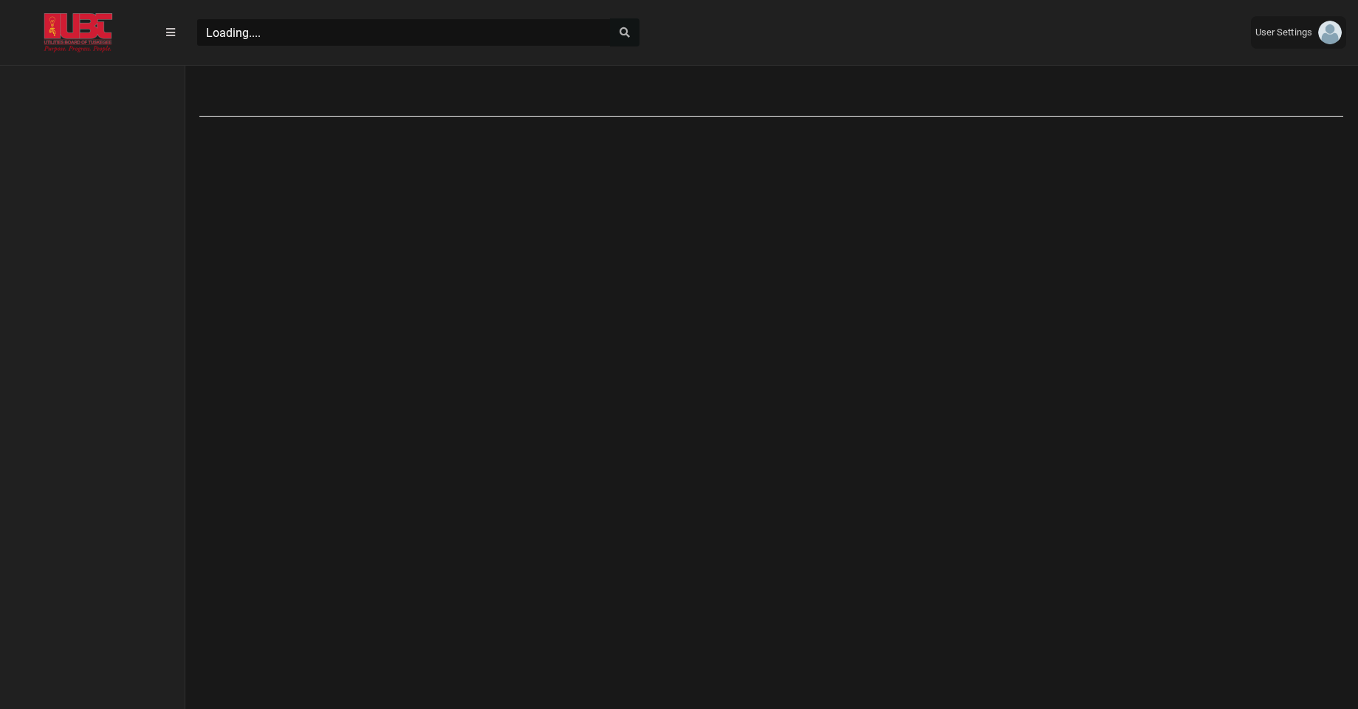
scroll to position [7, 1]
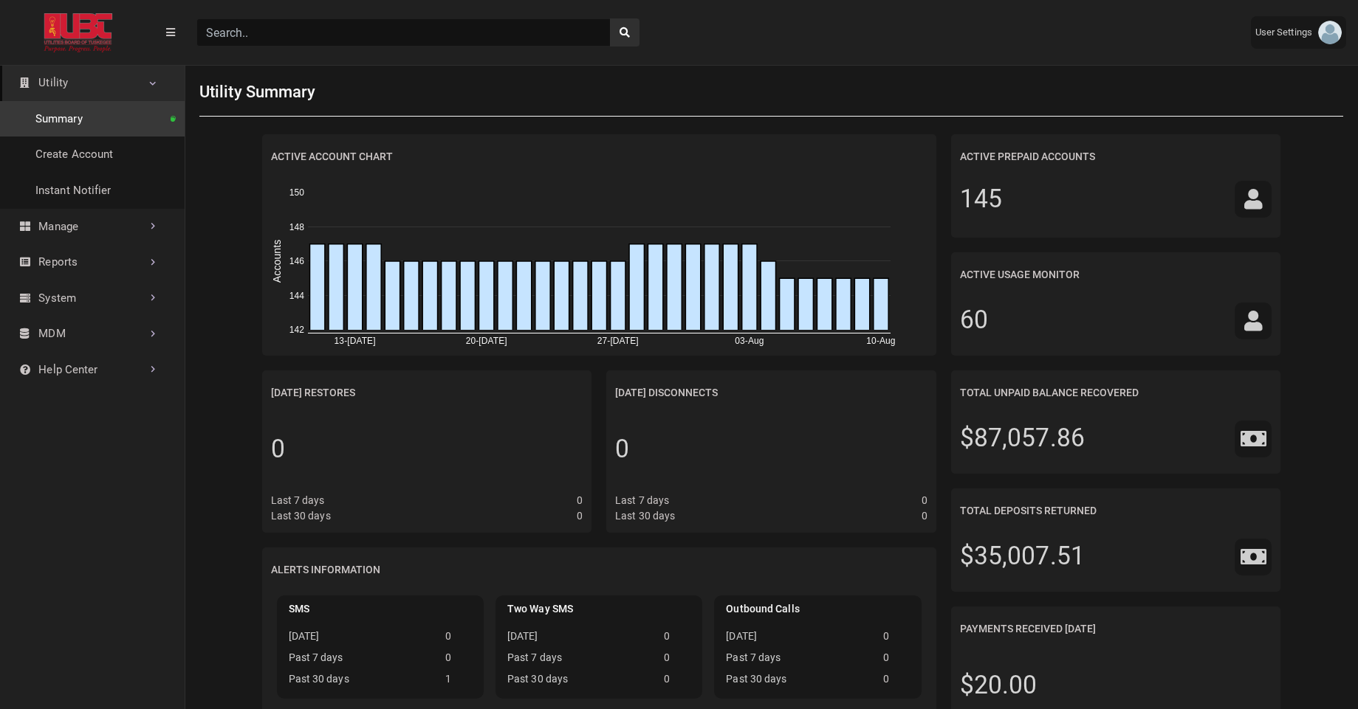
click at [297, 42] on input "Search" at bounding box center [403, 32] width 414 height 28
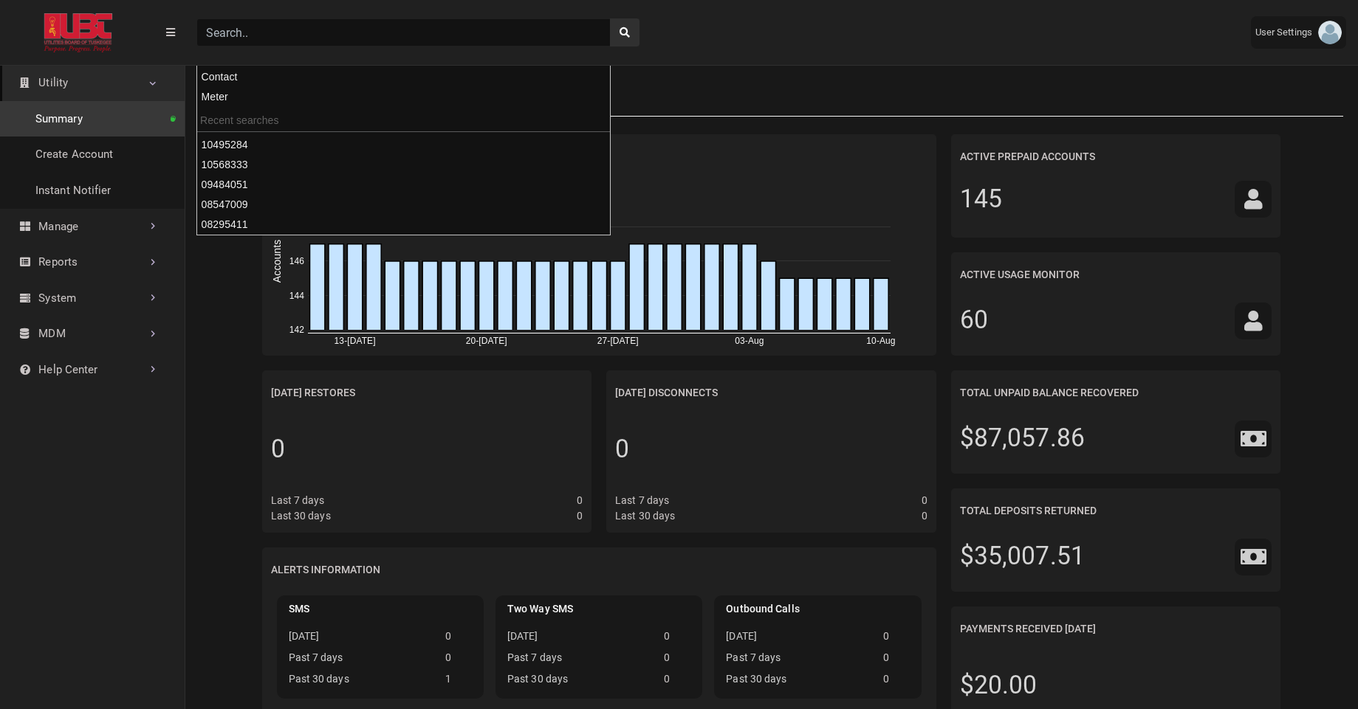
paste input "07679741"
type input "07679741"
click at [610, 18] on button "search" at bounding box center [625, 32] width 30 height 28
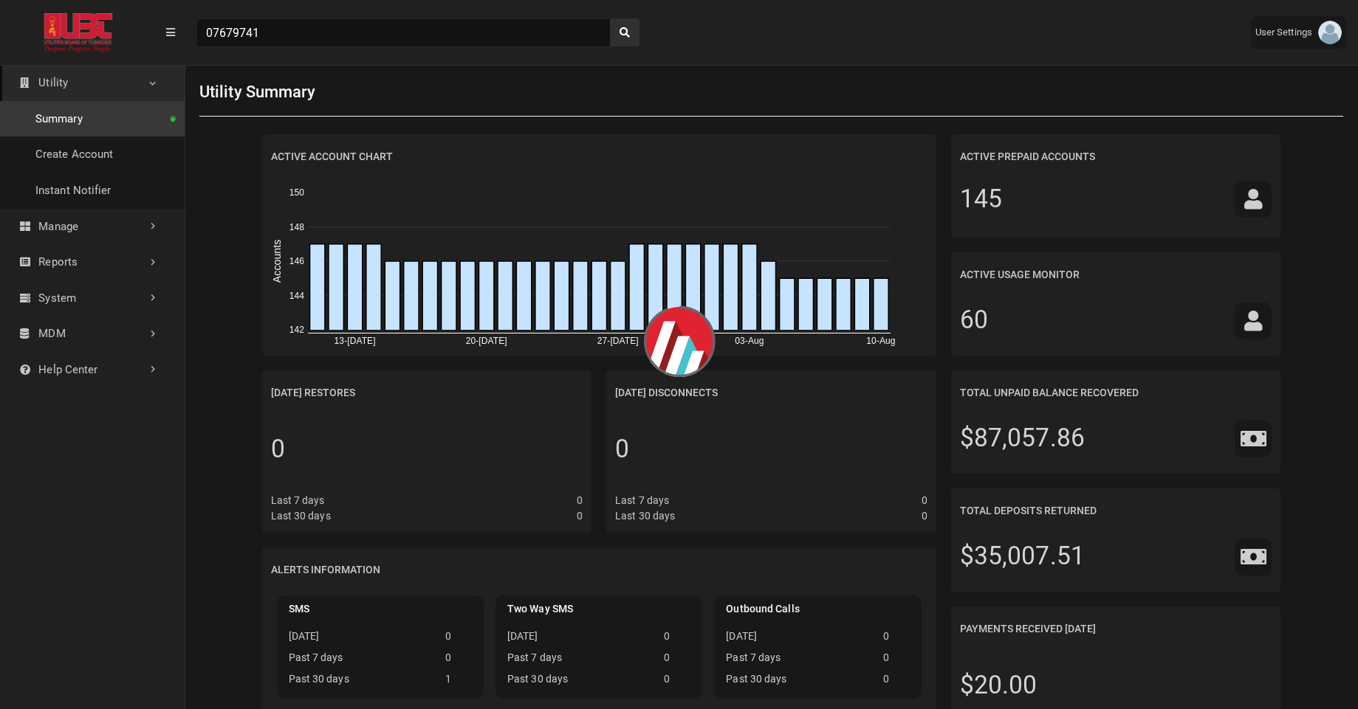
click at [737, 14] on div "07679741" at bounding box center [712, 33] width 1054 height 52
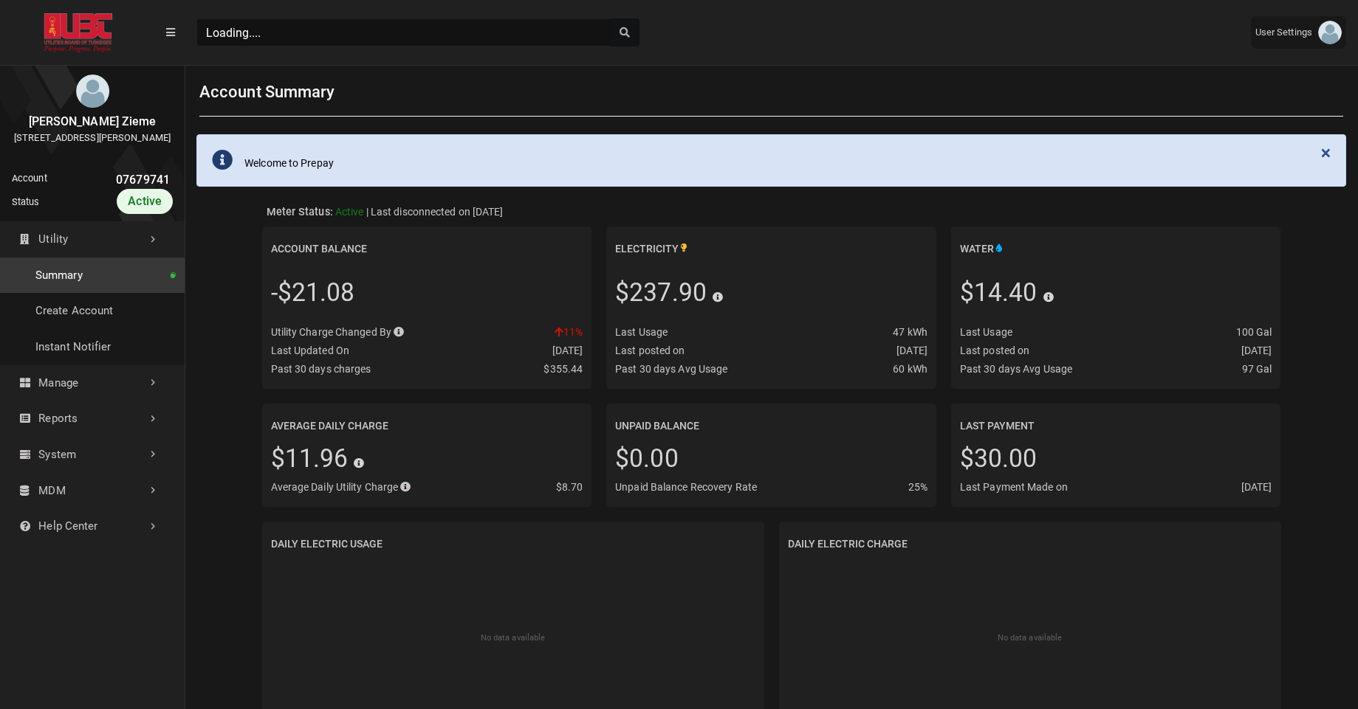
scroll to position [4, 1]
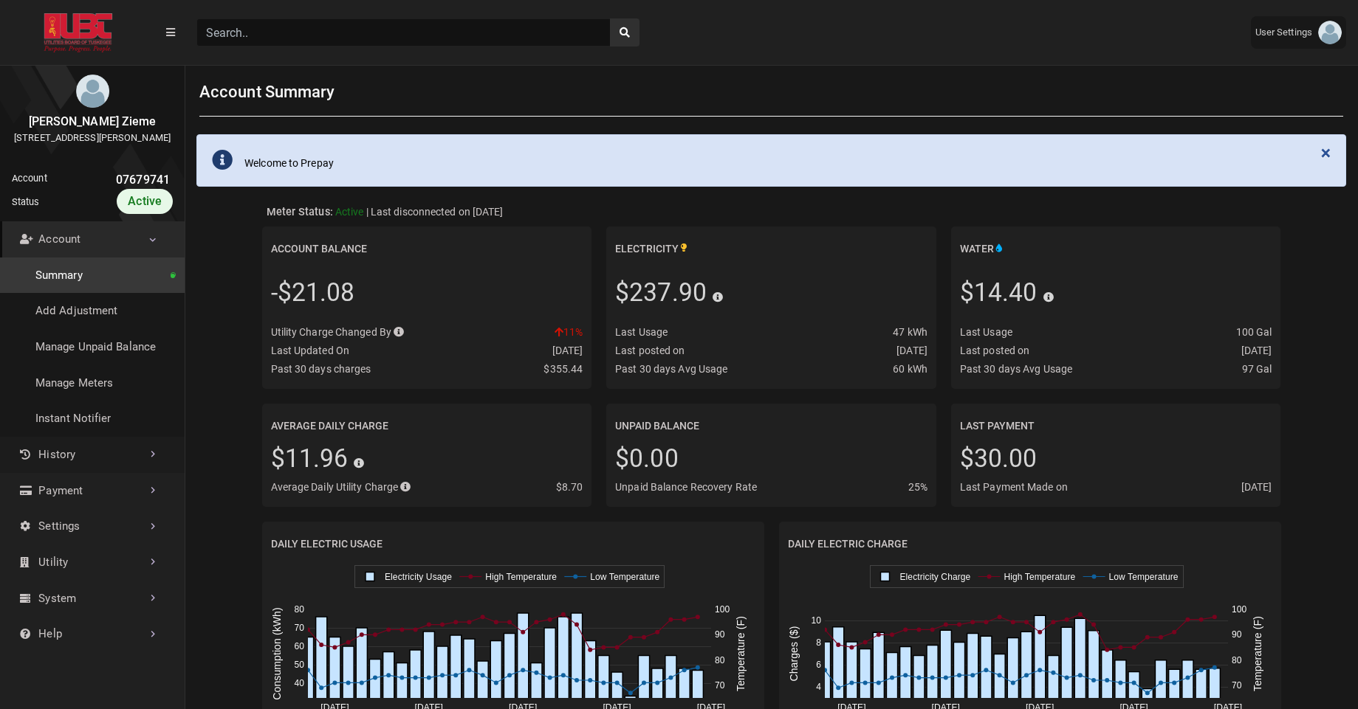
click at [69, 472] on link "History" at bounding box center [92, 455] width 185 height 36
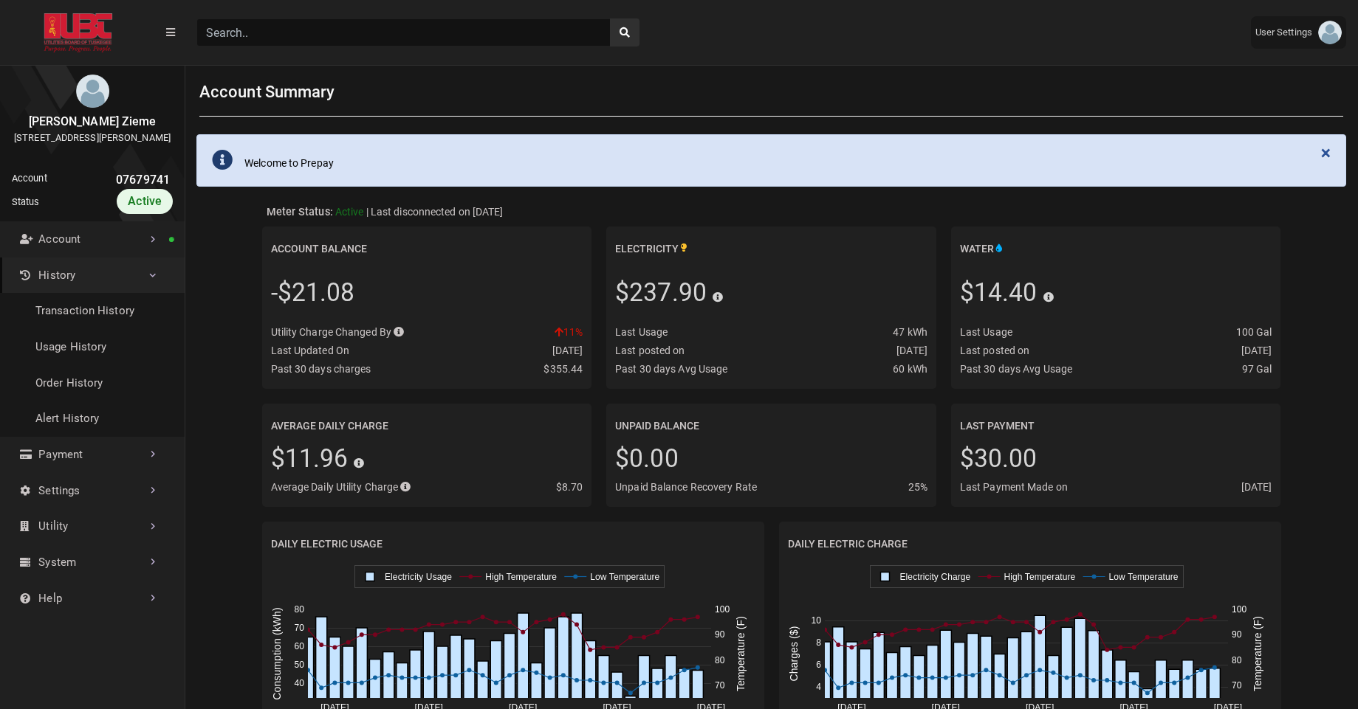
click at [148, 294] on link "History" at bounding box center [92, 276] width 185 height 36
click at [162, 258] on link "Account" at bounding box center [92, 239] width 185 height 36
click at [119, 294] on link "History" at bounding box center [92, 276] width 185 height 36
click at [99, 329] on link "Transaction History" at bounding box center [92, 311] width 185 height 36
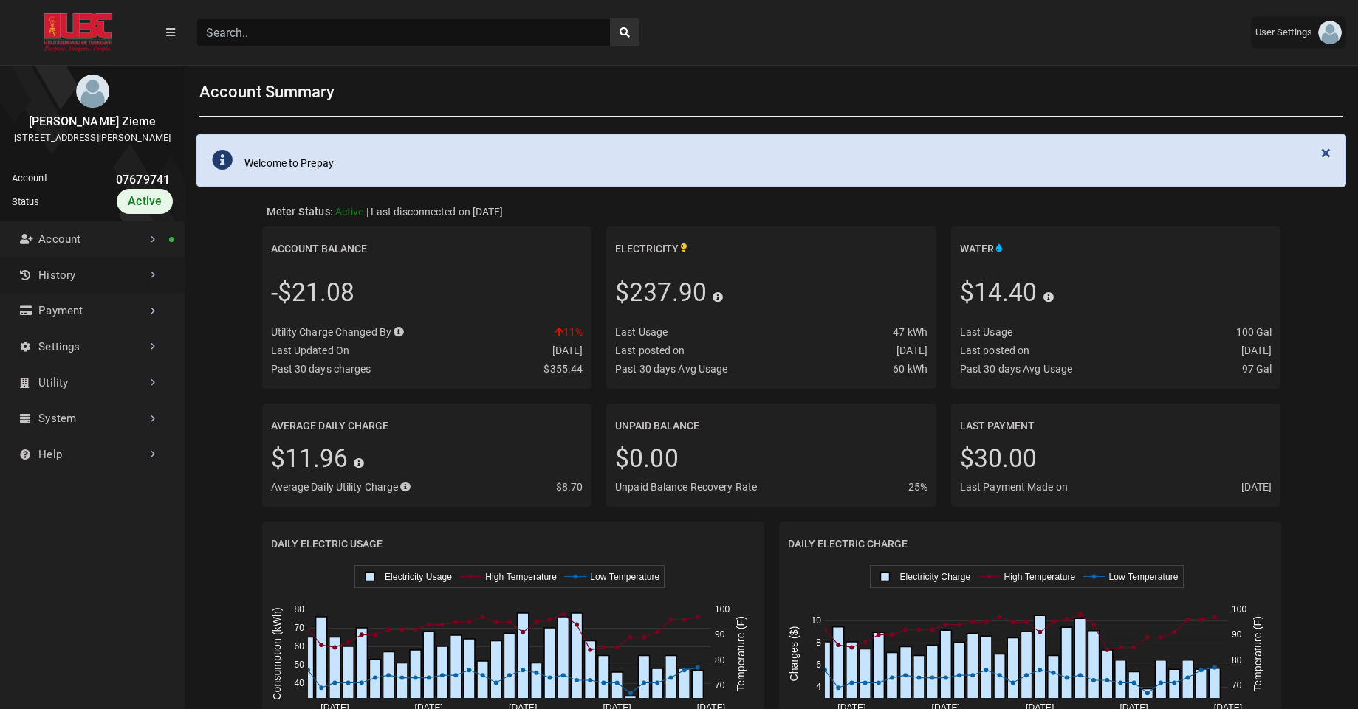
click at [109, 294] on link "History" at bounding box center [92, 276] width 185 height 36
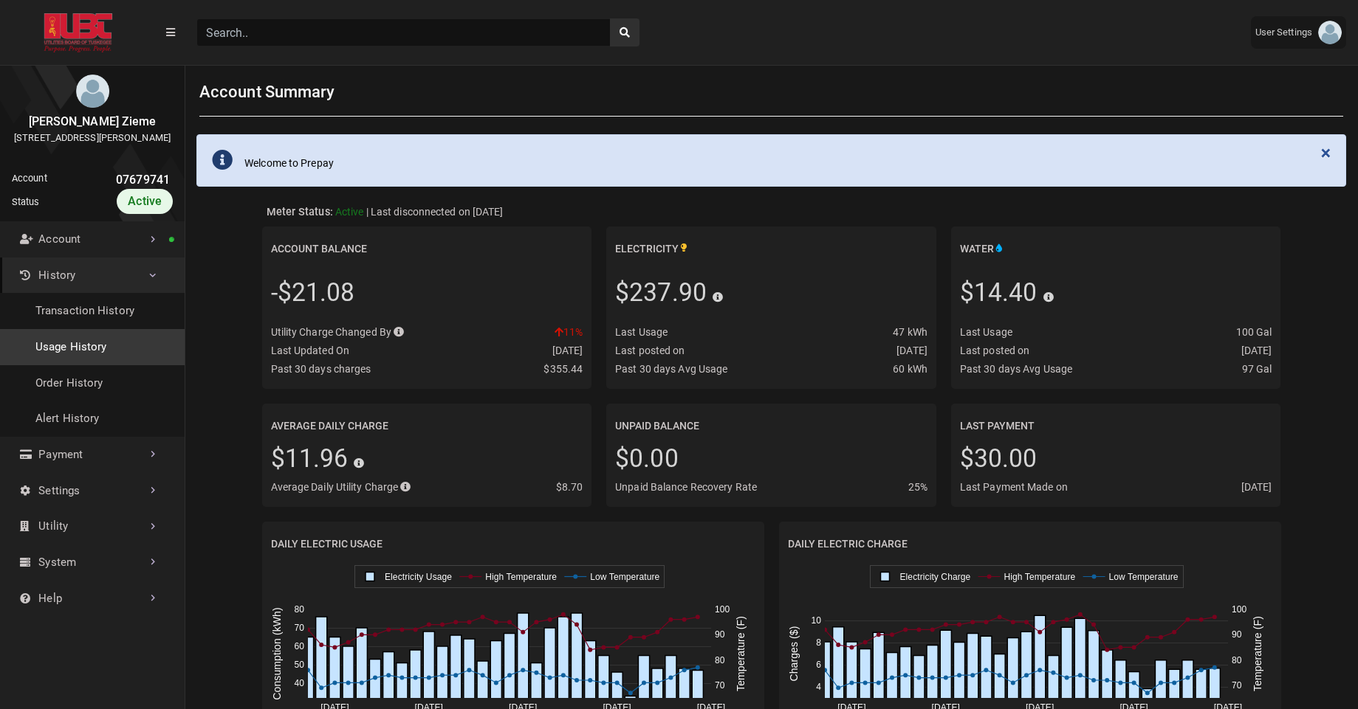
click at [78, 354] on link "Usage History" at bounding box center [92, 347] width 185 height 36
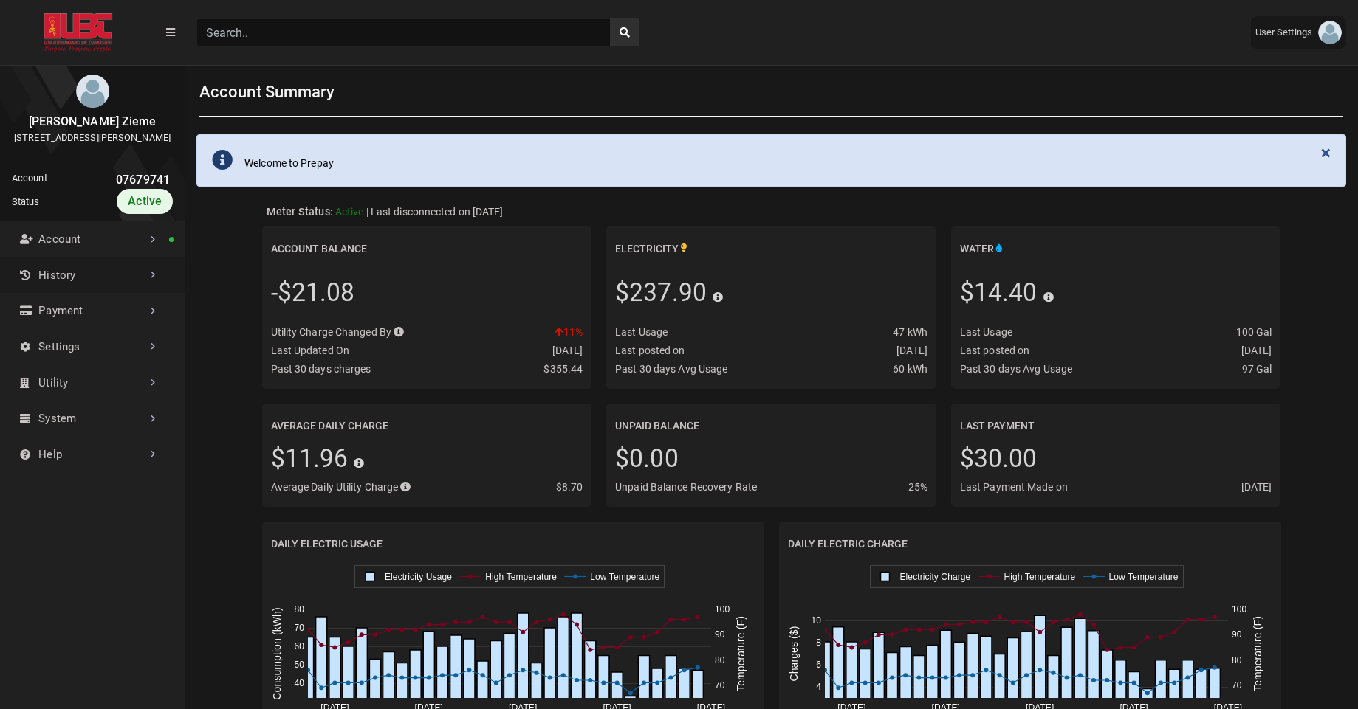
click at [75, 294] on link "History" at bounding box center [92, 276] width 185 height 36
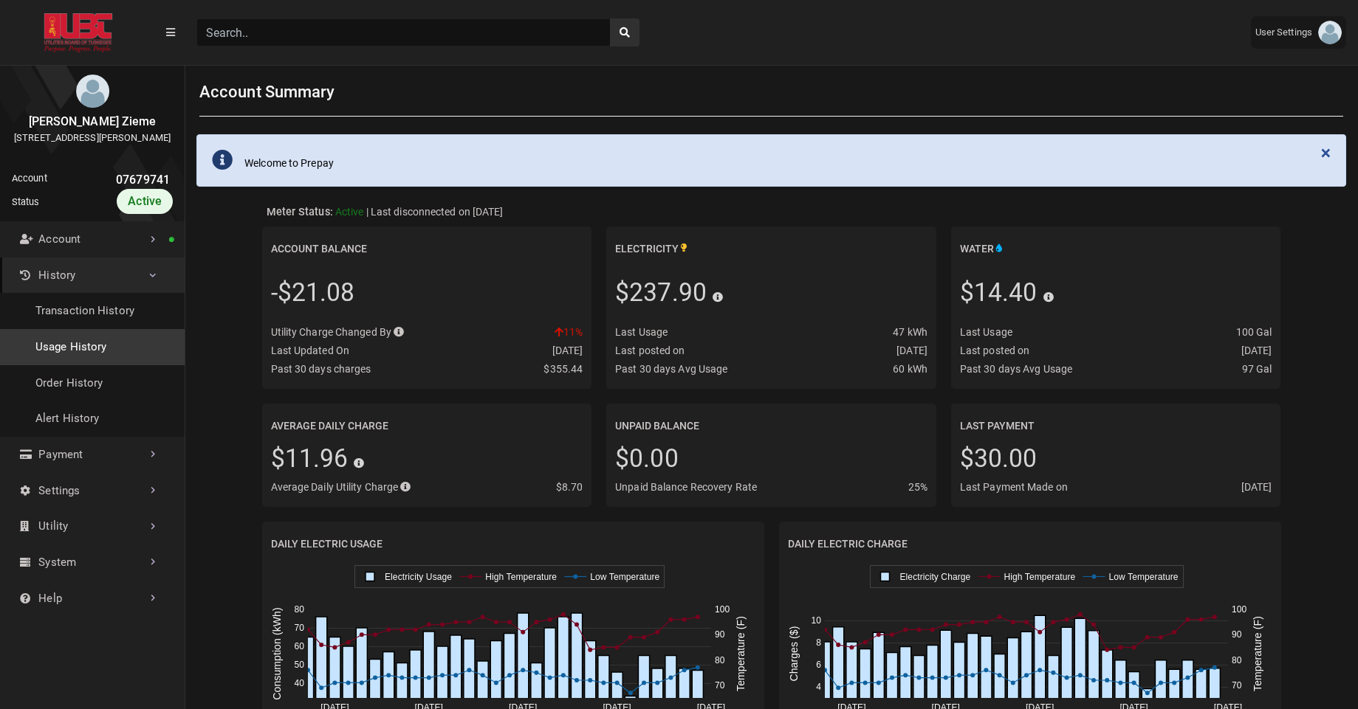
click at [71, 365] on link "Usage History" at bounding box center [92, 347] width 185 height 36
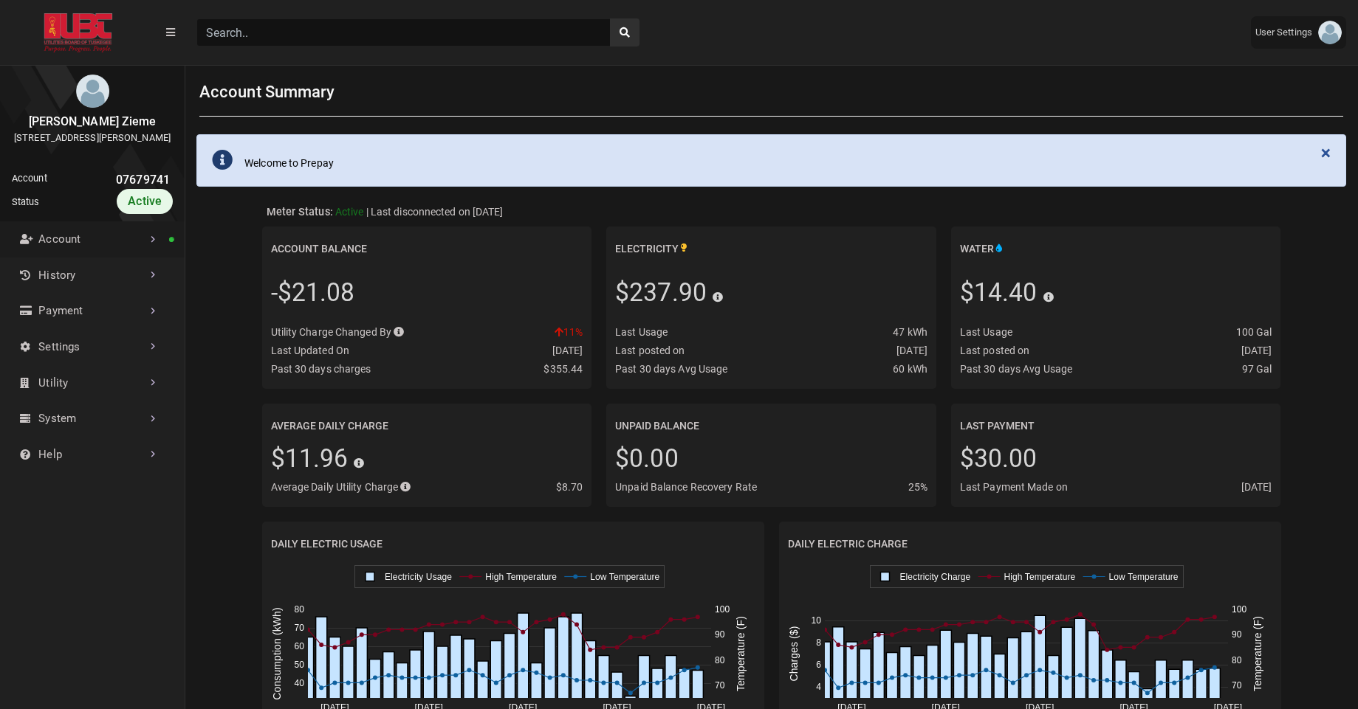
click at [66, 252] on link "Account" at bounding box center [92, 239] width 185 height 36
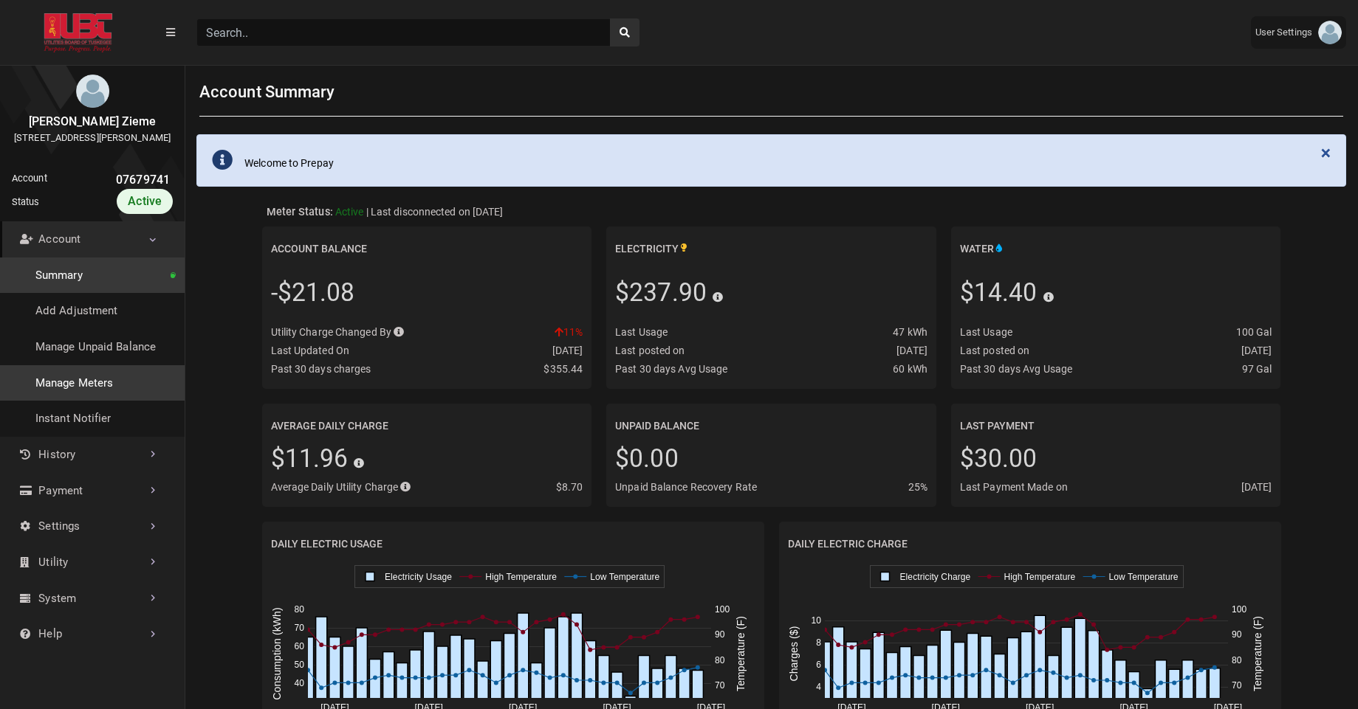
click at [96, 402] on link "Manage Meters" at bounding box center [92, 383] width 185 height 36
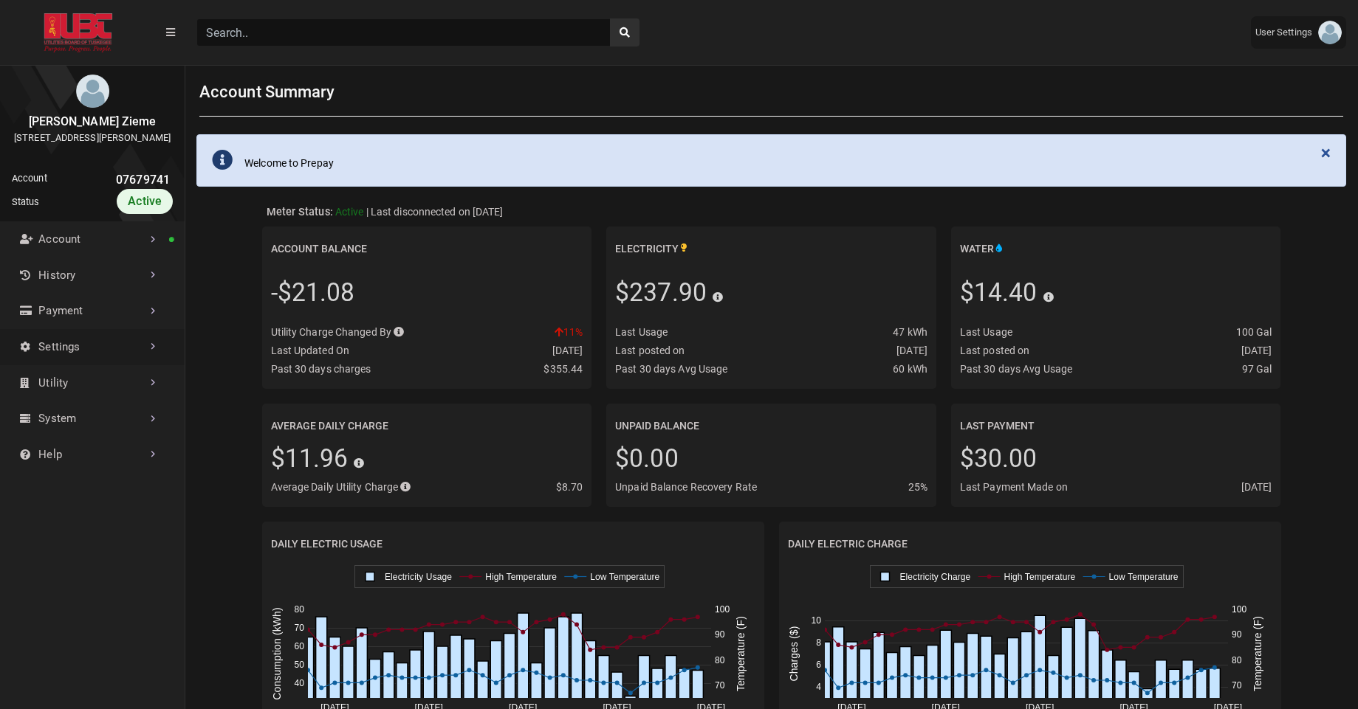
click at [52, 365] on link "Settings" at bounding box center [92, 347] width 185 height 36
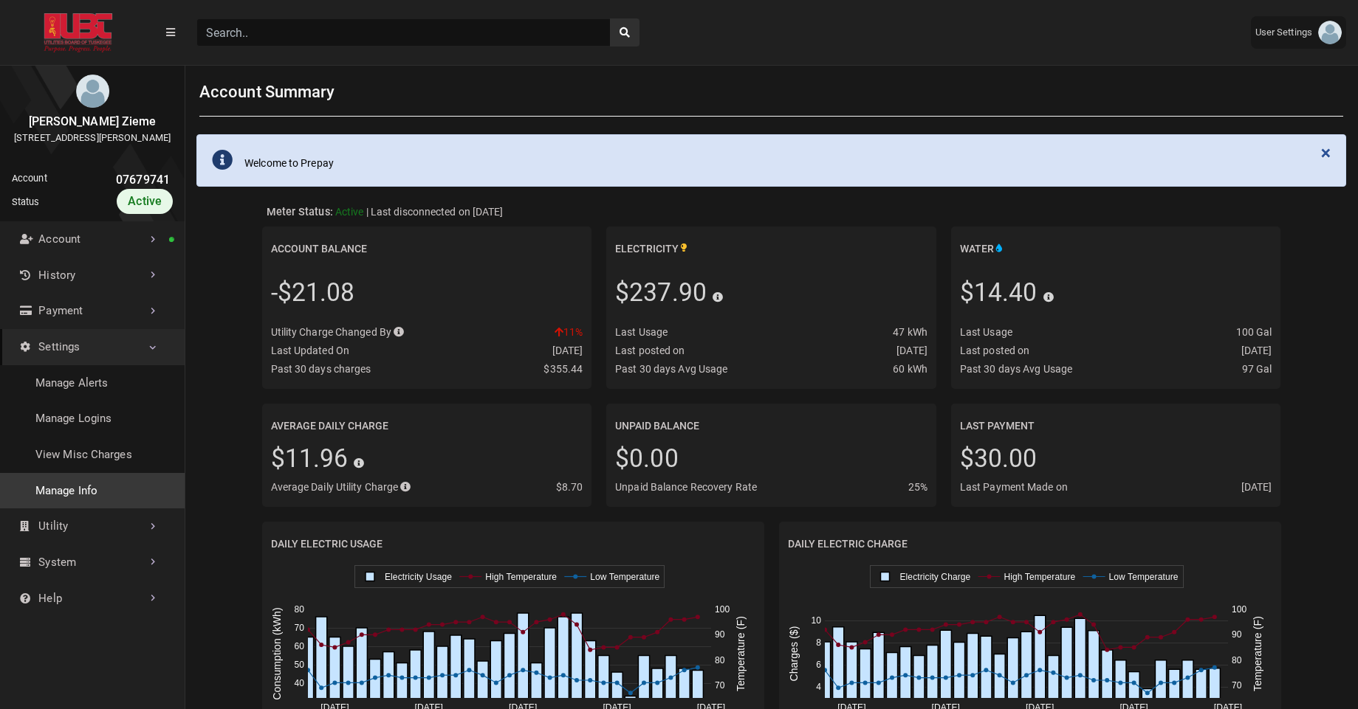
click at [49, 496] on link "Manage Info" at bounding box center [92, 491] width 185 height 36
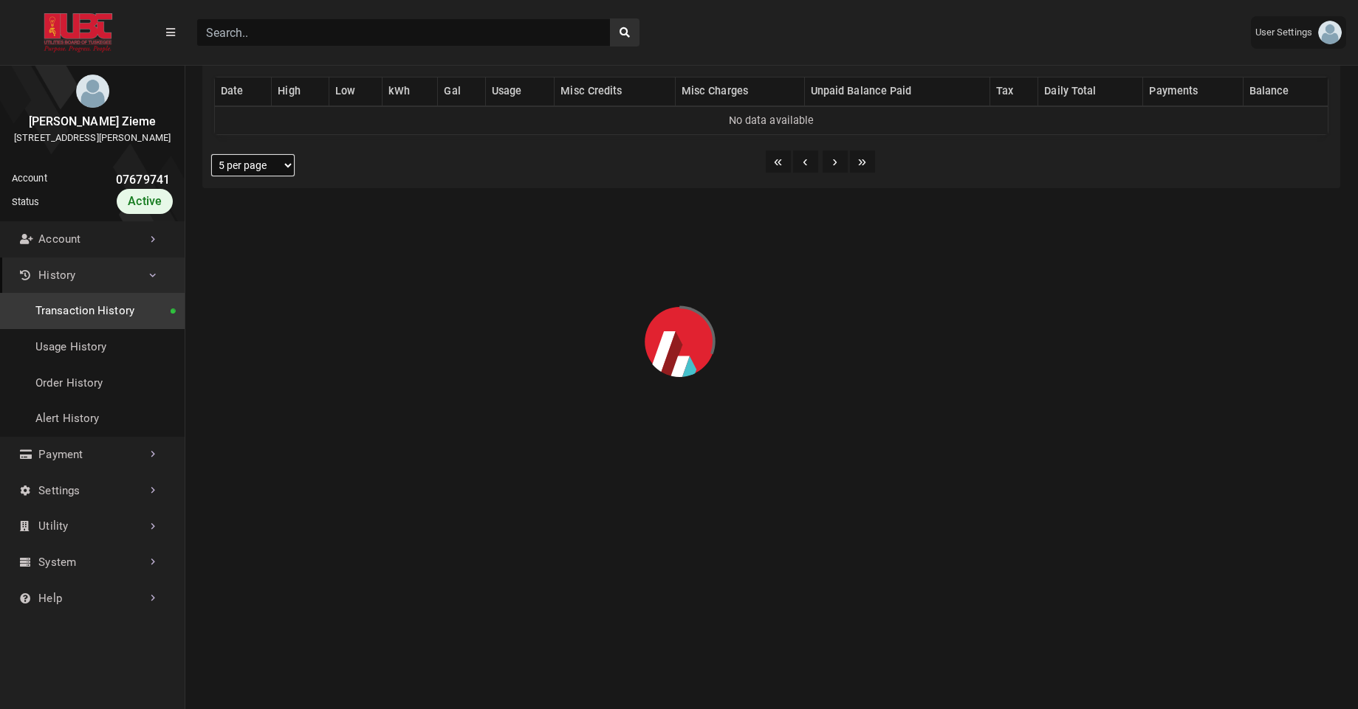
scroll to position [325, 0]
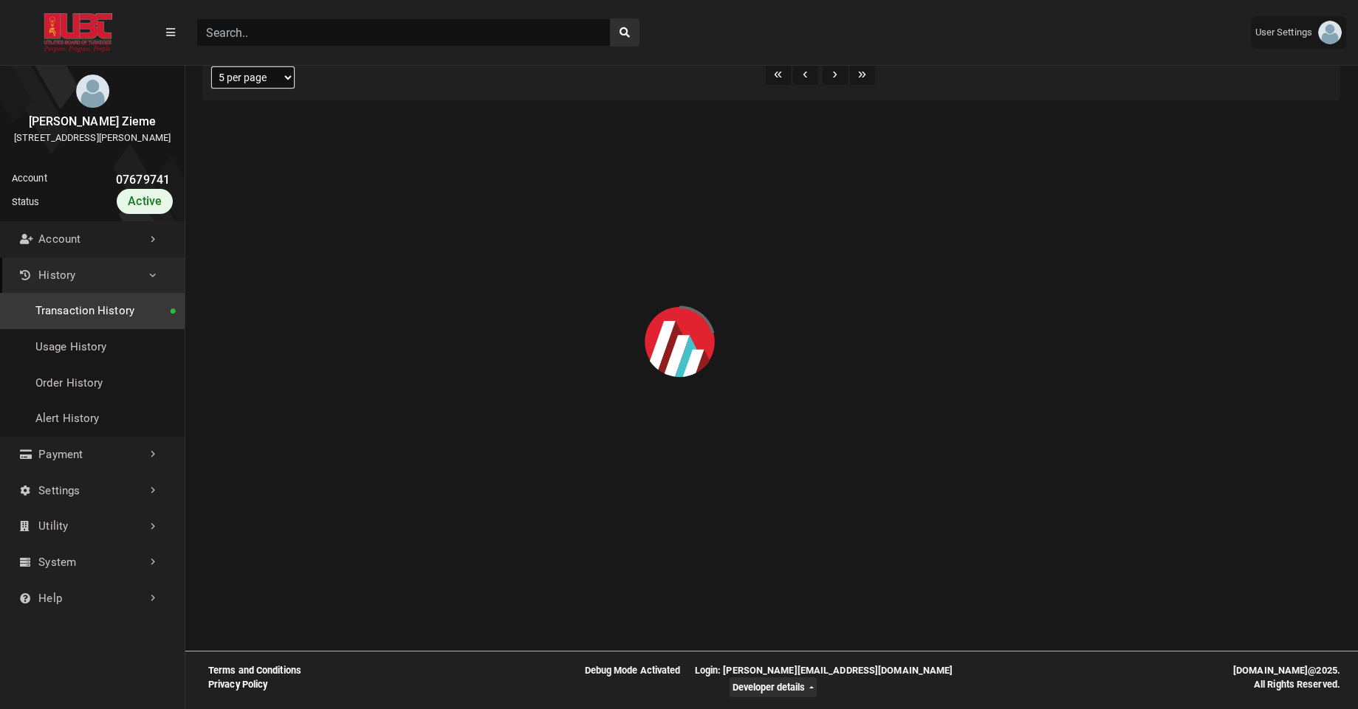
select select "25 per page"
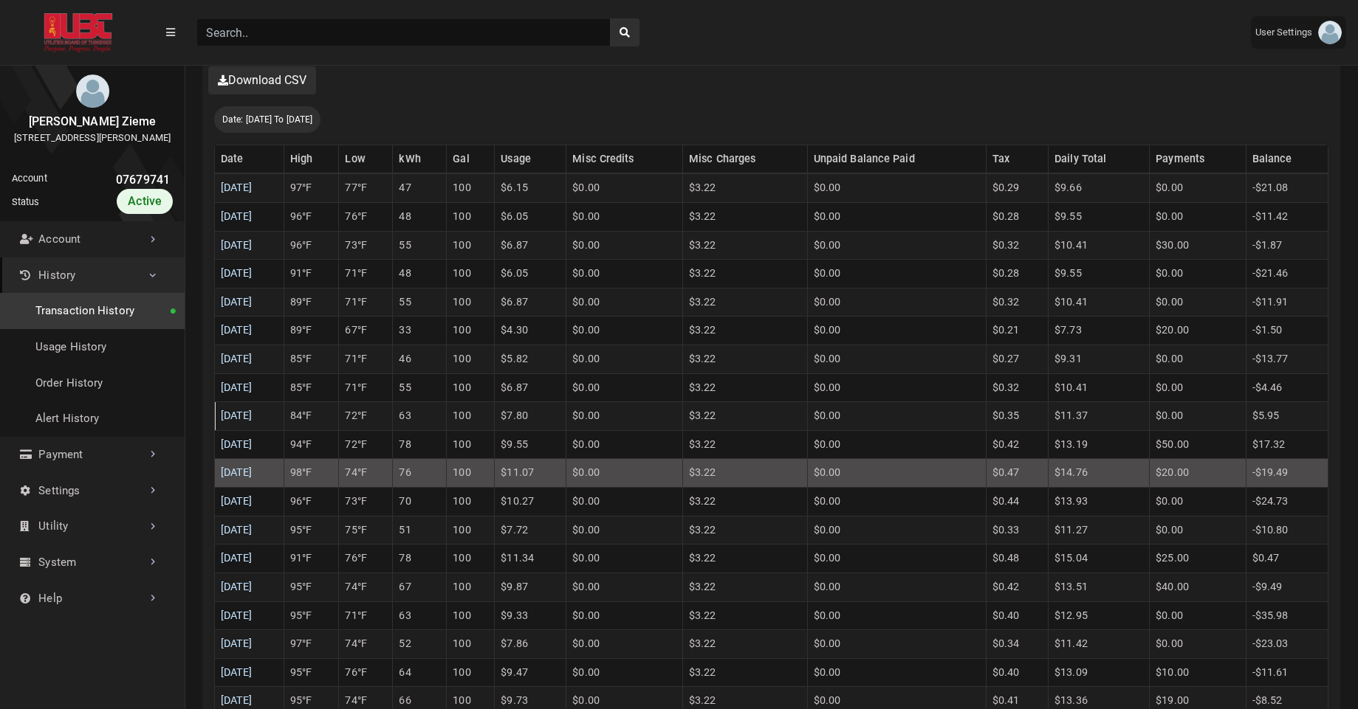
scroll to position [374, 0]
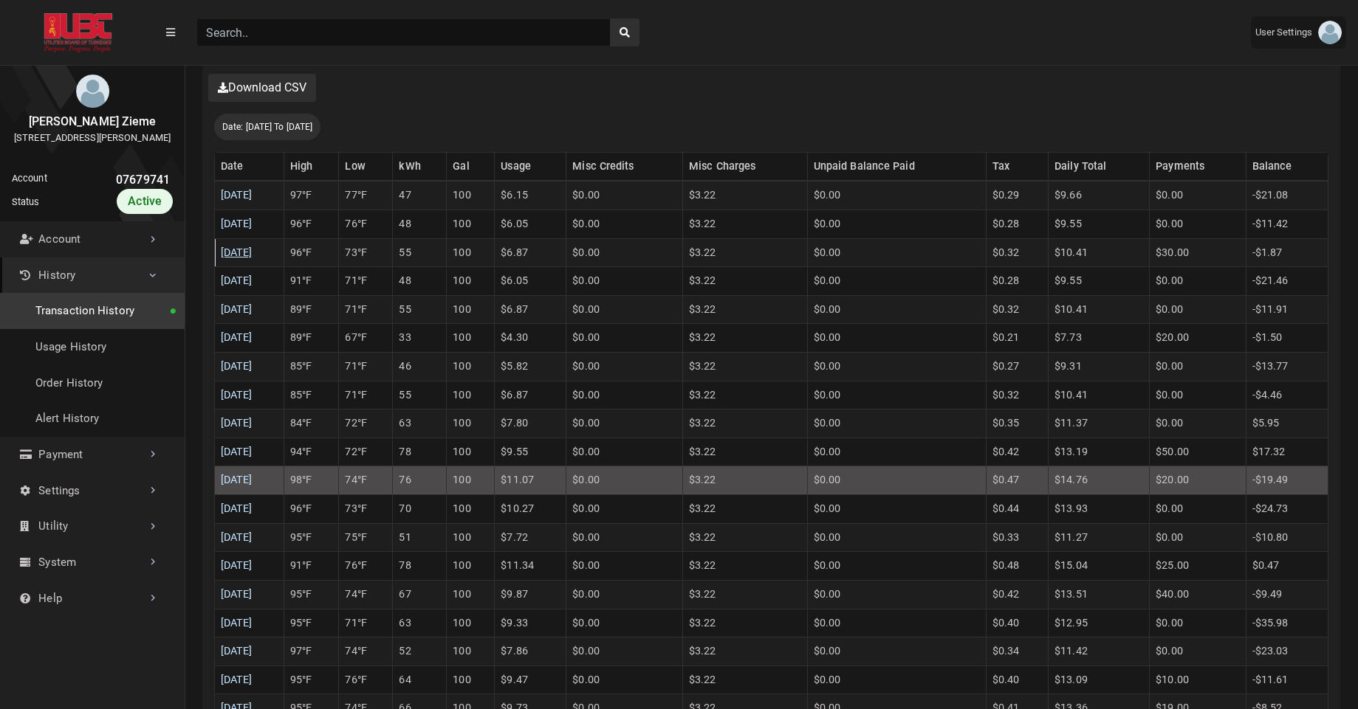
click at [252, 254] on link "08/08/2025" at bounding box center [237, 253] width 32 height 13
click at [252, 229] on link "08/09/2025" at bounding box center [237, 224] width 32 height 13
click at [252, 198] on link "08/10/2025" at bounding box center [237, 195] width 32 height 13
click at [252, 306] on link "08/06/2025" at bounding box center [237, 309] width 32 height 13
click at [252, 314] on link "08/06/2025" at bounding box center [237, 309] width 32 height 13
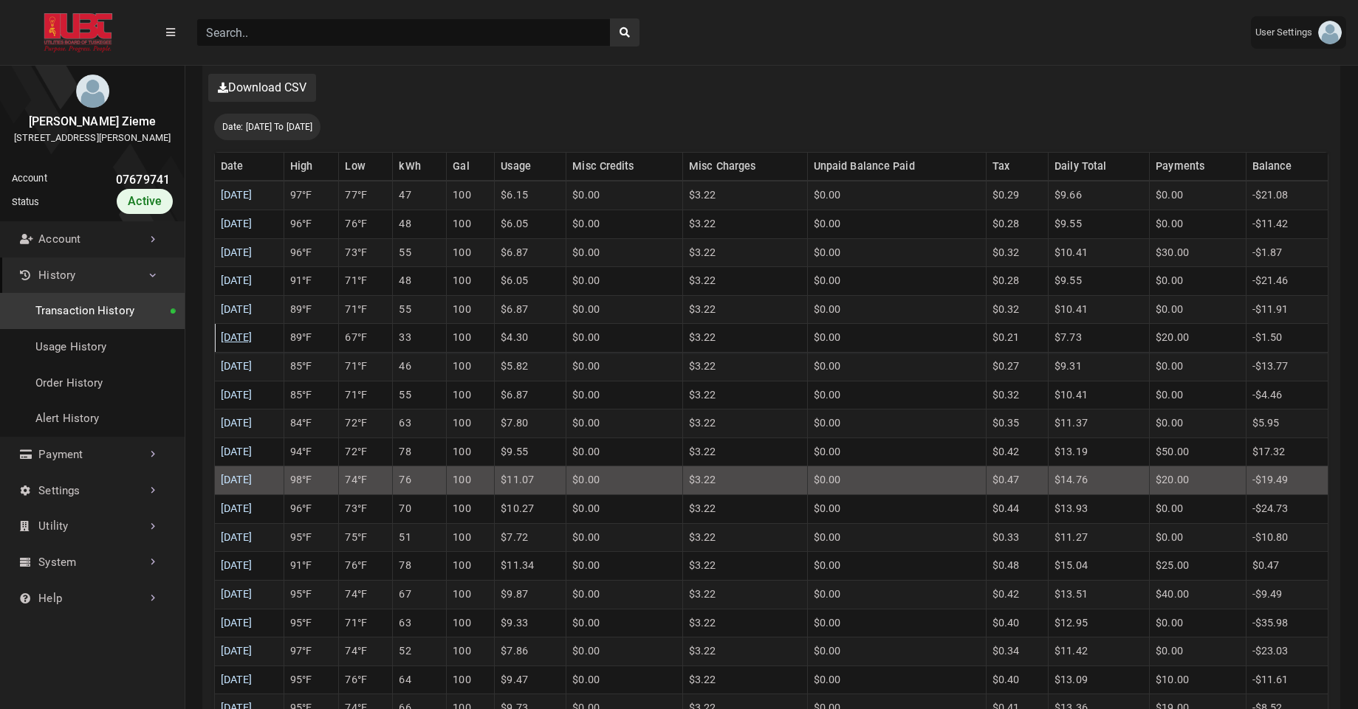
click at [252, 334] on link "08/05/2025" at bounding box center [237, 337] width 32 height 13
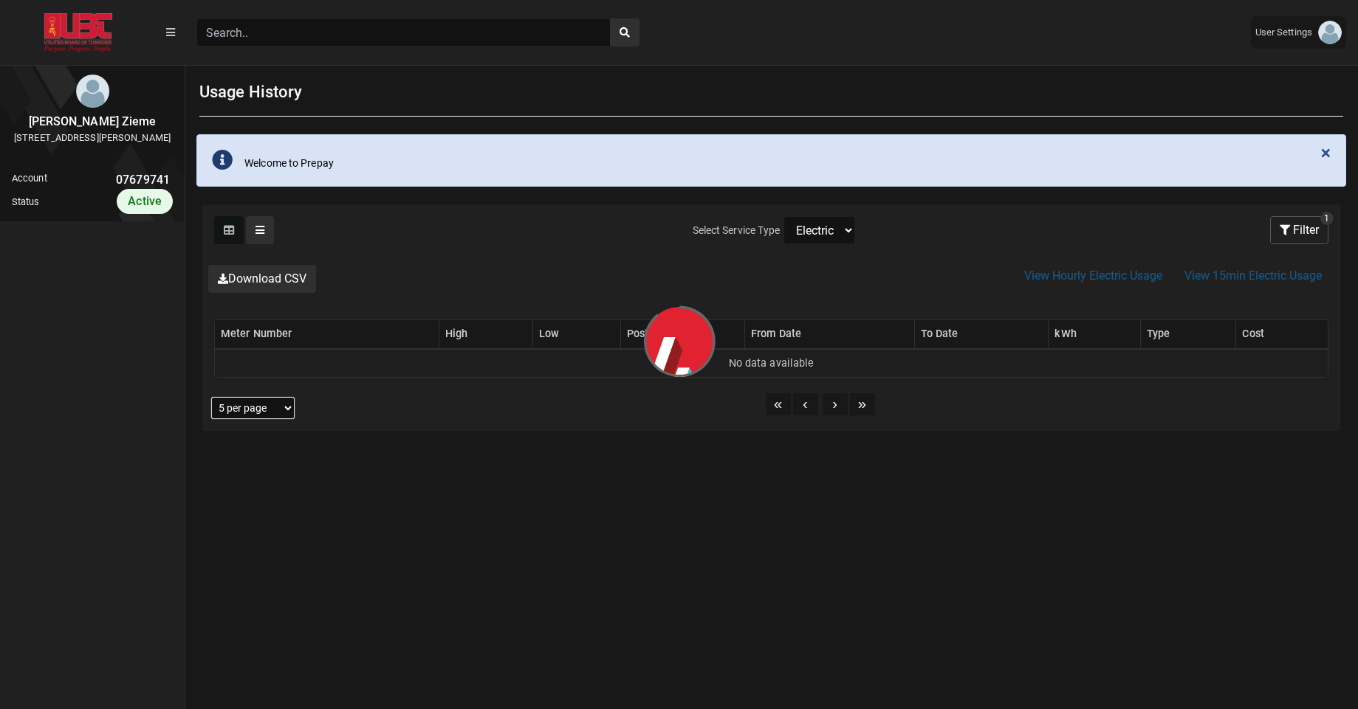
select select "25 per page"
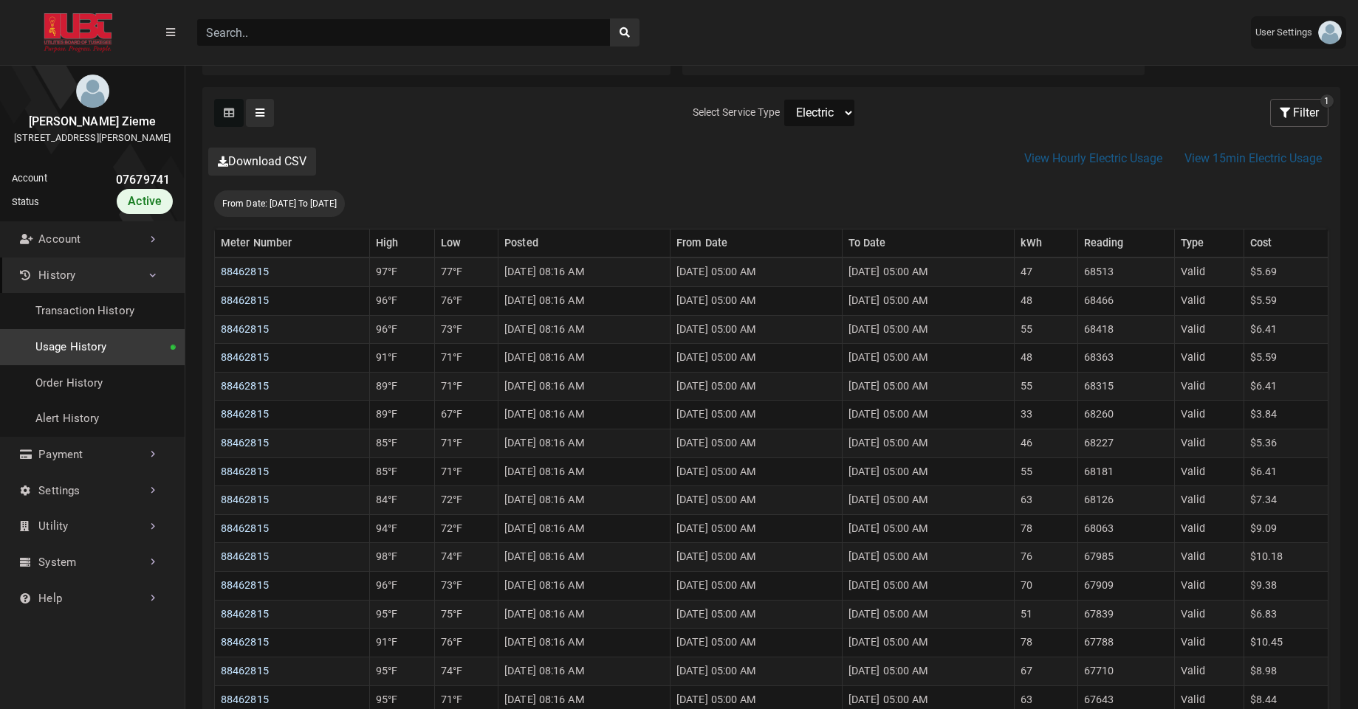
scroll to position [255, 0]
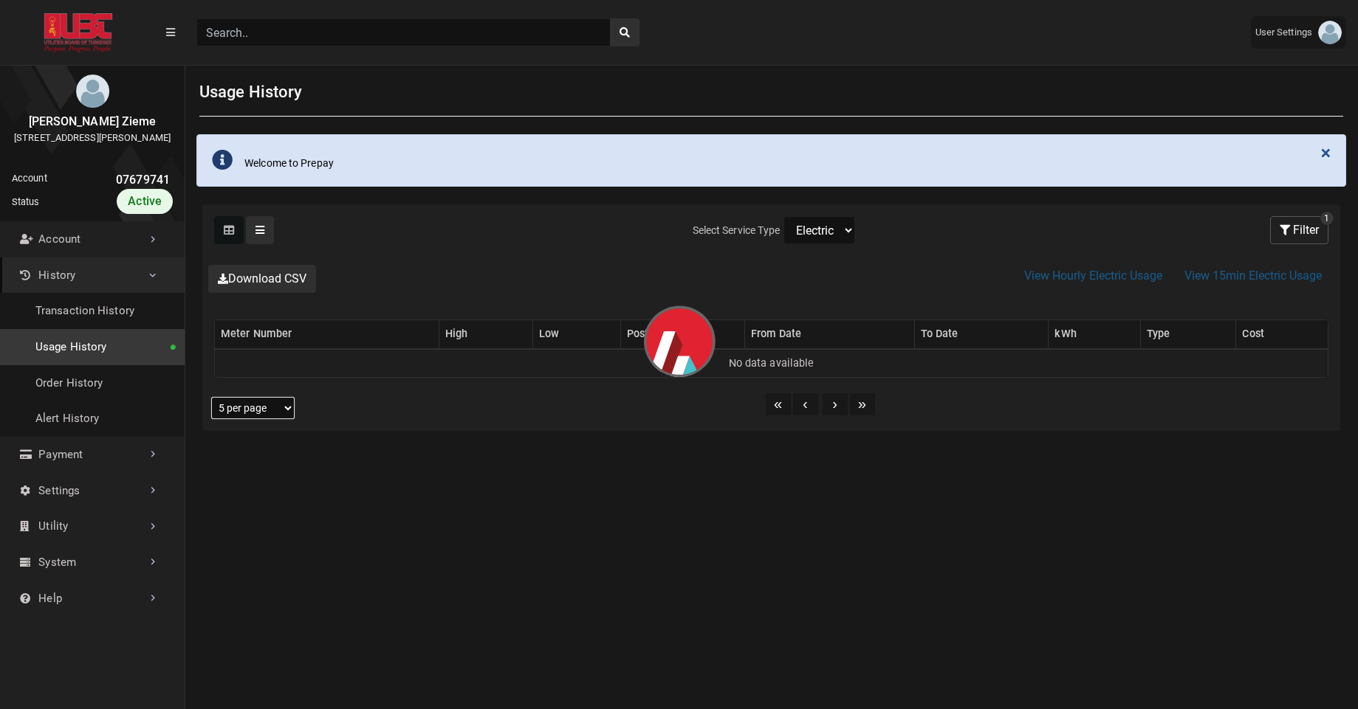
select select "25 per page"
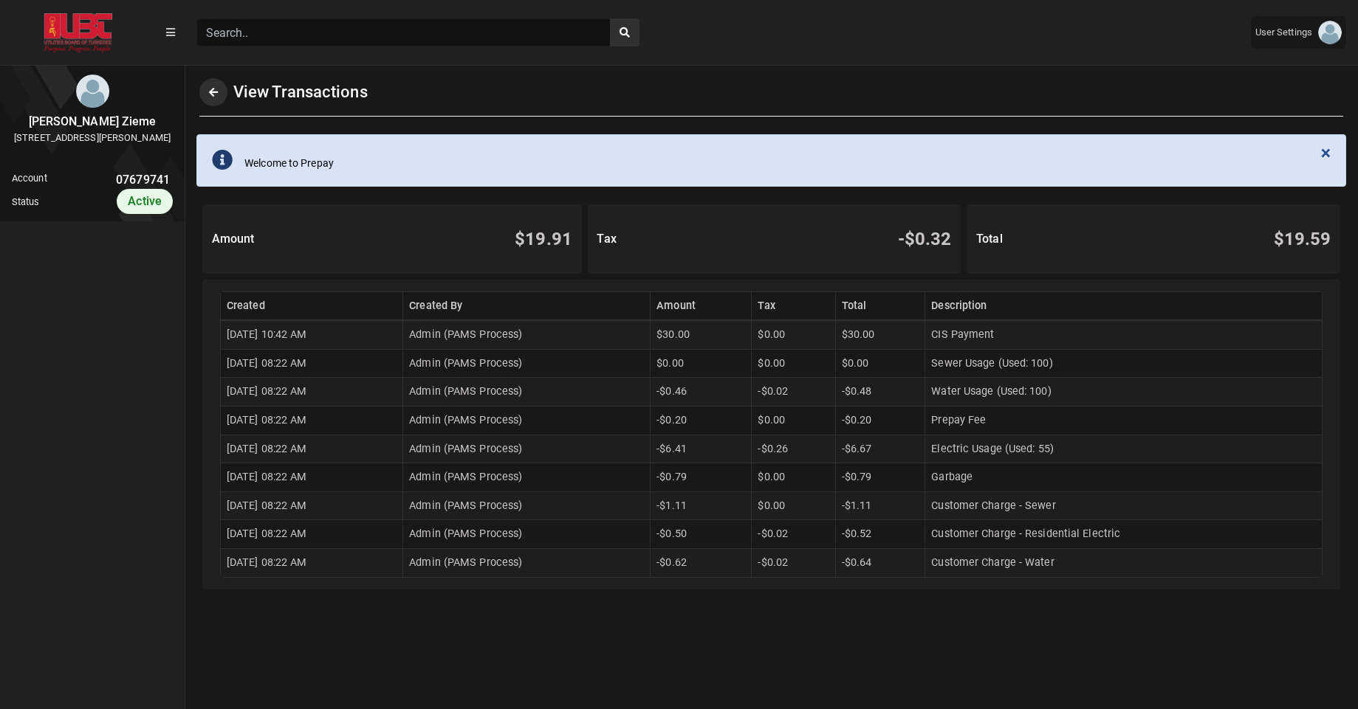
scroll to position [4, 1]
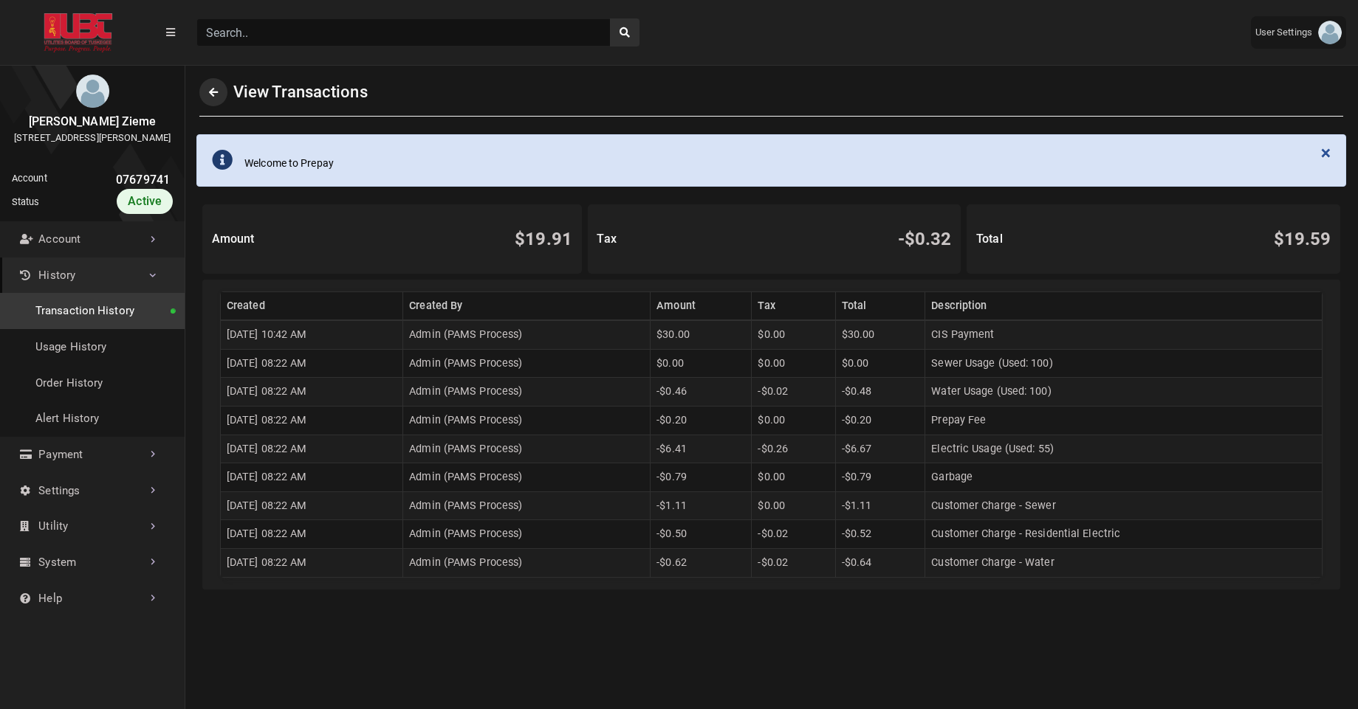
click at [1062, 459] on td "Electric Usage (Used: 55)" at bounding box center [1123, 449] width 397 height 29
drag, startPoint x: 690, startPoint y: 454, endPoint x: 724, endPoint y: 450, distance: 34.2
click at [724, 450] on td "-$6.41" at bounding box center [700, 449] width 101 height 29
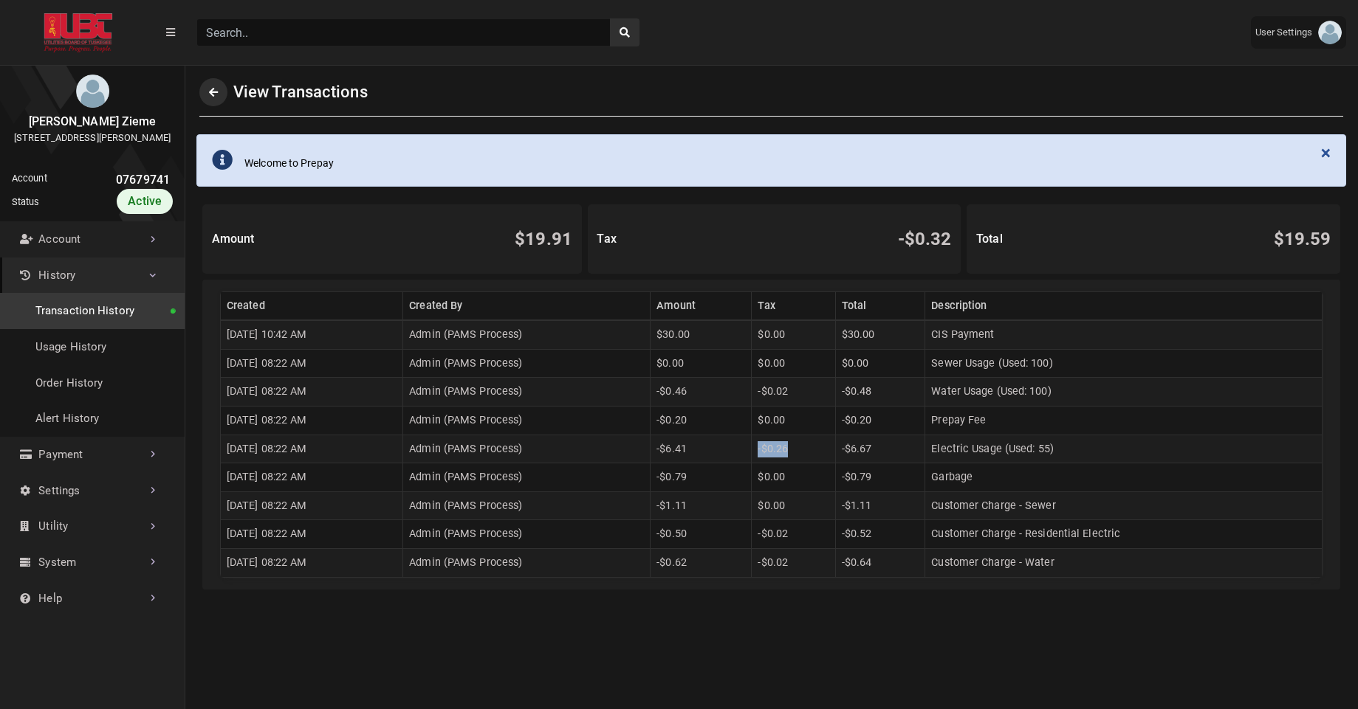
drag, startPoint x: 783, startPoint y: 450, endPoint x: 821, endPoint y: 454, distance: 37.8
click at [821, 454] on td "-$0.26" at bounding box center [793, 449] width 84 height 29
drag, startPoint x: 692, startPoint y: 451, endPoint x: 897, endPoint y: 449, distance: 204.5
click at [897, 449] on tr "08/08/2025 08:22 AM Admin (PAMS Process) -$6.41 -$0.26 -$6.67 Electric Usage (U…" at bounding box center [771, 449] width 1101 height 29
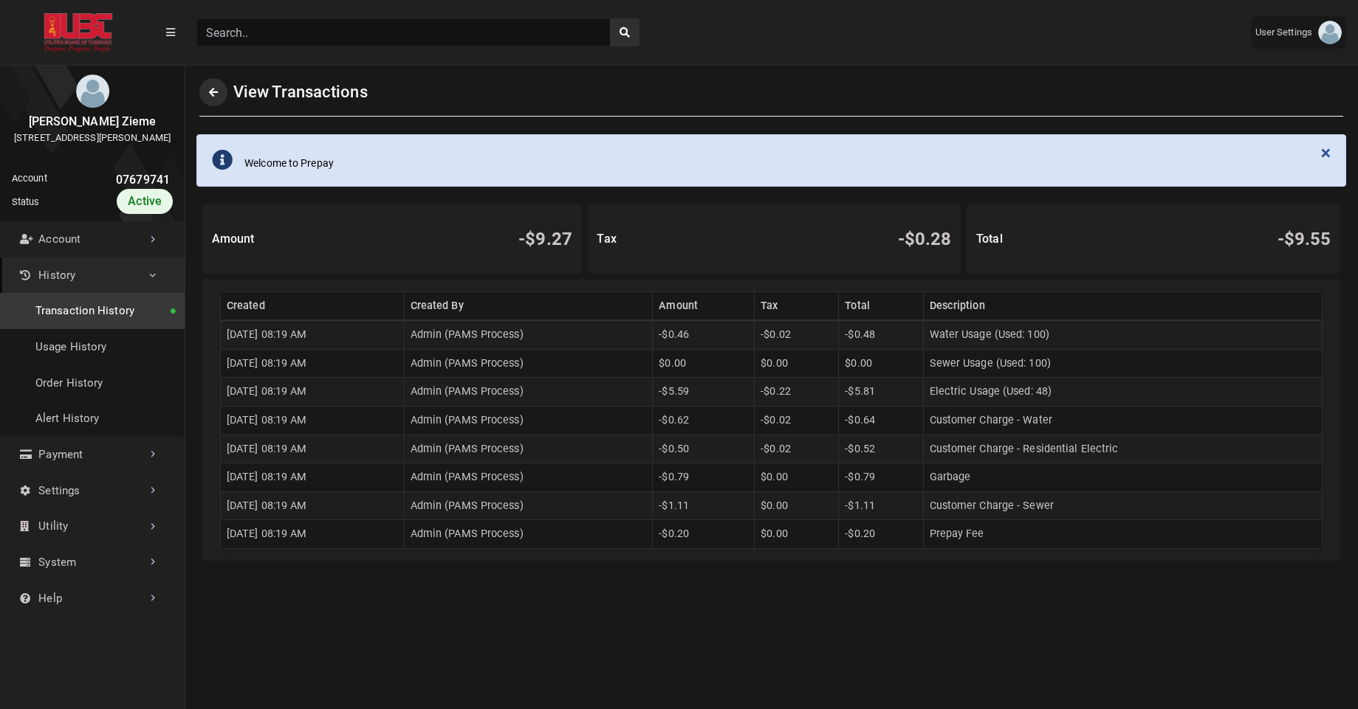
scroll to position [4, 1]
drag, startPoint x: 689, startPoint y: 393, endPoint x: 726, endPoint y: 398, distance: 36.4
click at [726, 398] on td "-$5.59" at bounding box center [704, 392] width 102 height 29
click at [735, 402] on td "-$5.59" at bounding box center [704, 392] width 102 height 29
drag, startPoint x: 690, startPoint y: 398, endPoint x: 722, endPoint y: 399, distance: 31.8
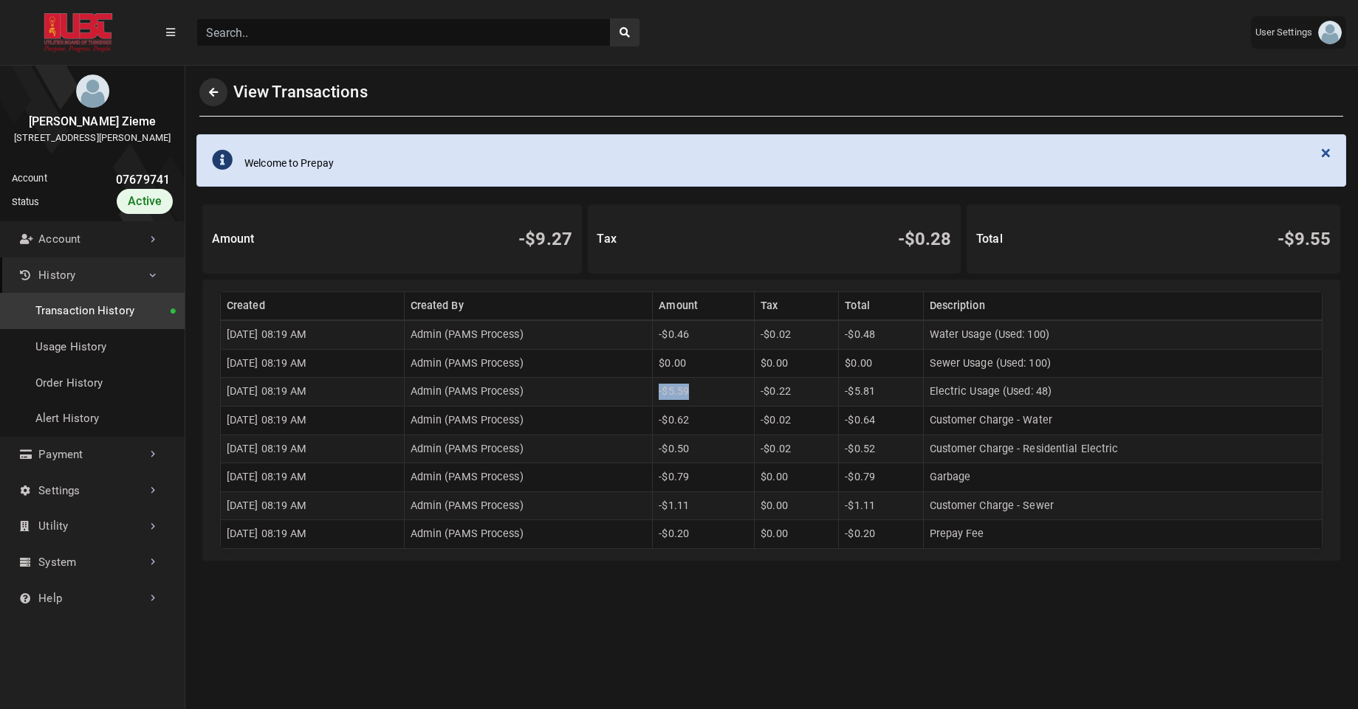
click at [722, 399] on td "-$5.59" at bounding box center [704, 392] width 102 height 29
click at [84, 545] on link "Utility" at bounding box center [92, 527] width 185 height 36
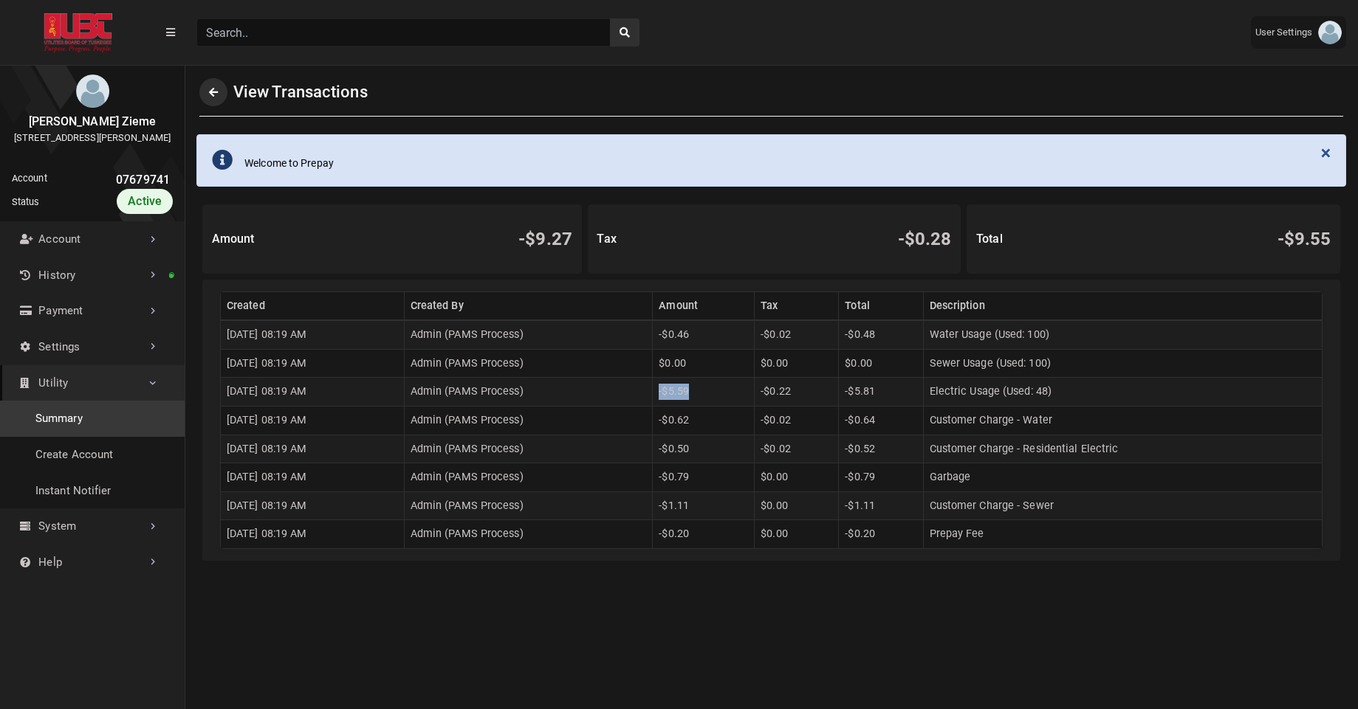
click at [62, 432] on link "Summary" at bounding box center [92, 419] width 185 height 36
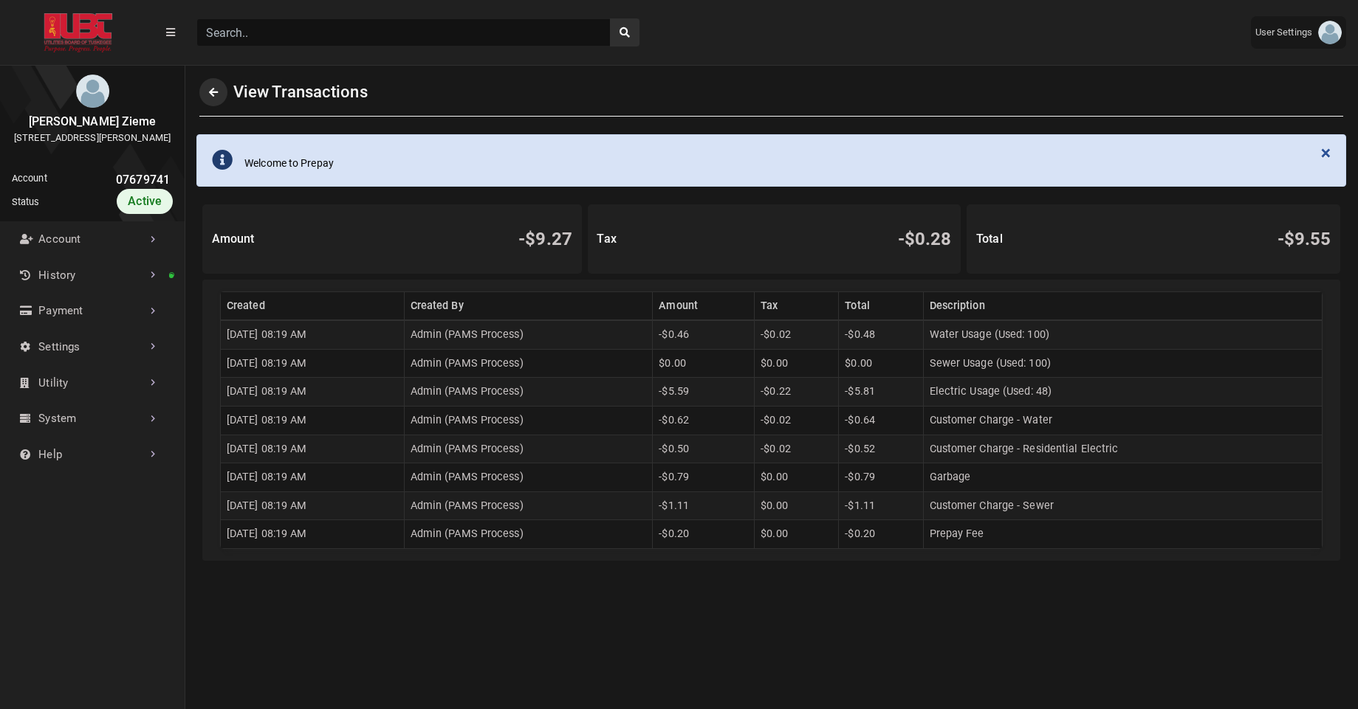
click at [672, 269] on div "Tax -$0.28" at bounding box center [775, 238] width 374 height 69
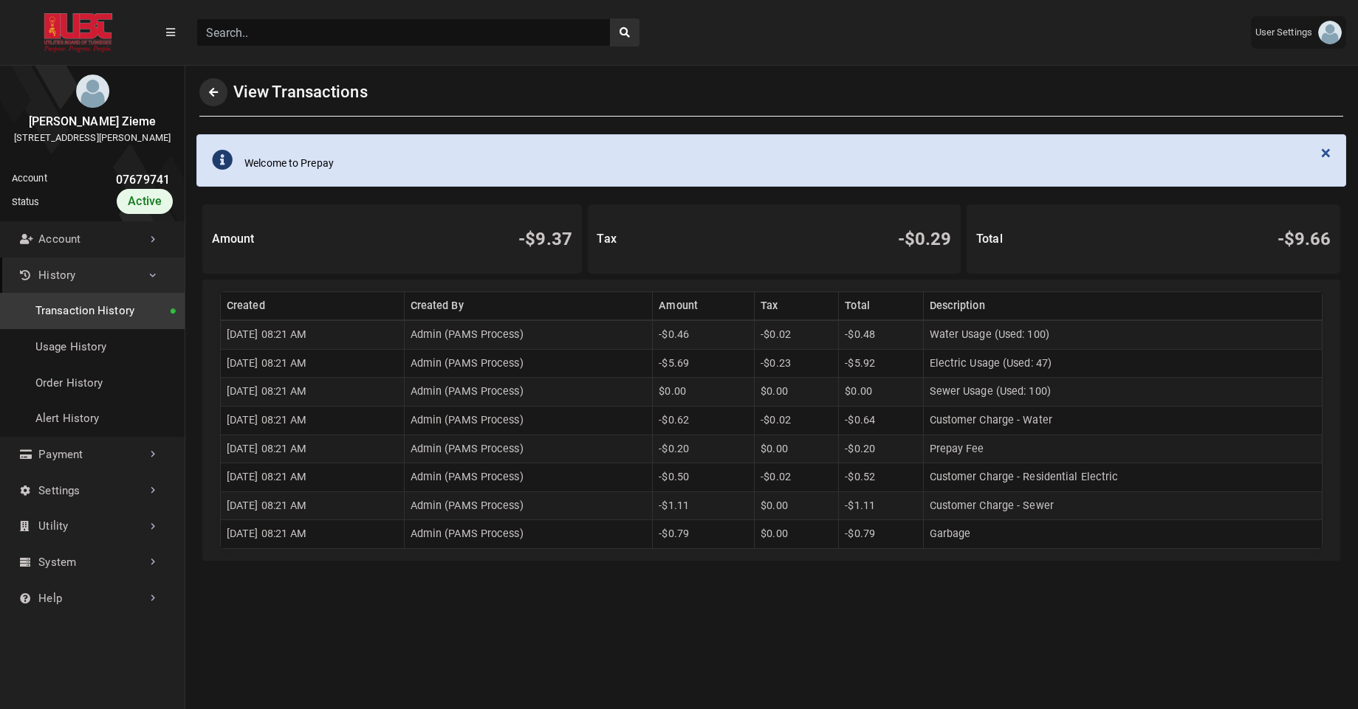
scroll to position [4, 1]
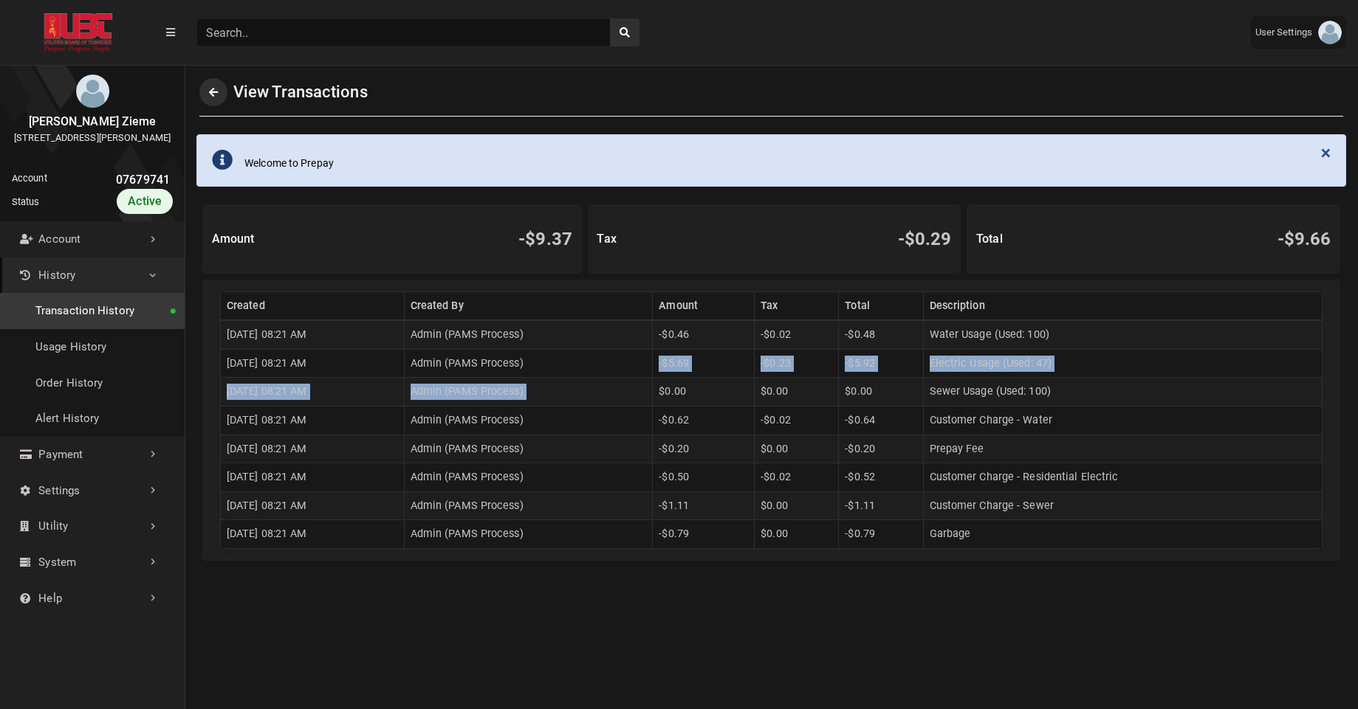
drag, startPoint x: 687, startPoint y: 365, endPoint x: 748, endPoint y: 378, distance: 62.5
click at [748, 378] on tbody "08/10/2025 08:21 AM Admin (PAMS Process) -$0.46 -$0.02 -$0.48 Water Usage (Used…" at bounding box center [771, 434] width 1101 height 228
click at [706, 370] on td "-$5.69" at bounding box center [704, 363] width 102 height 29
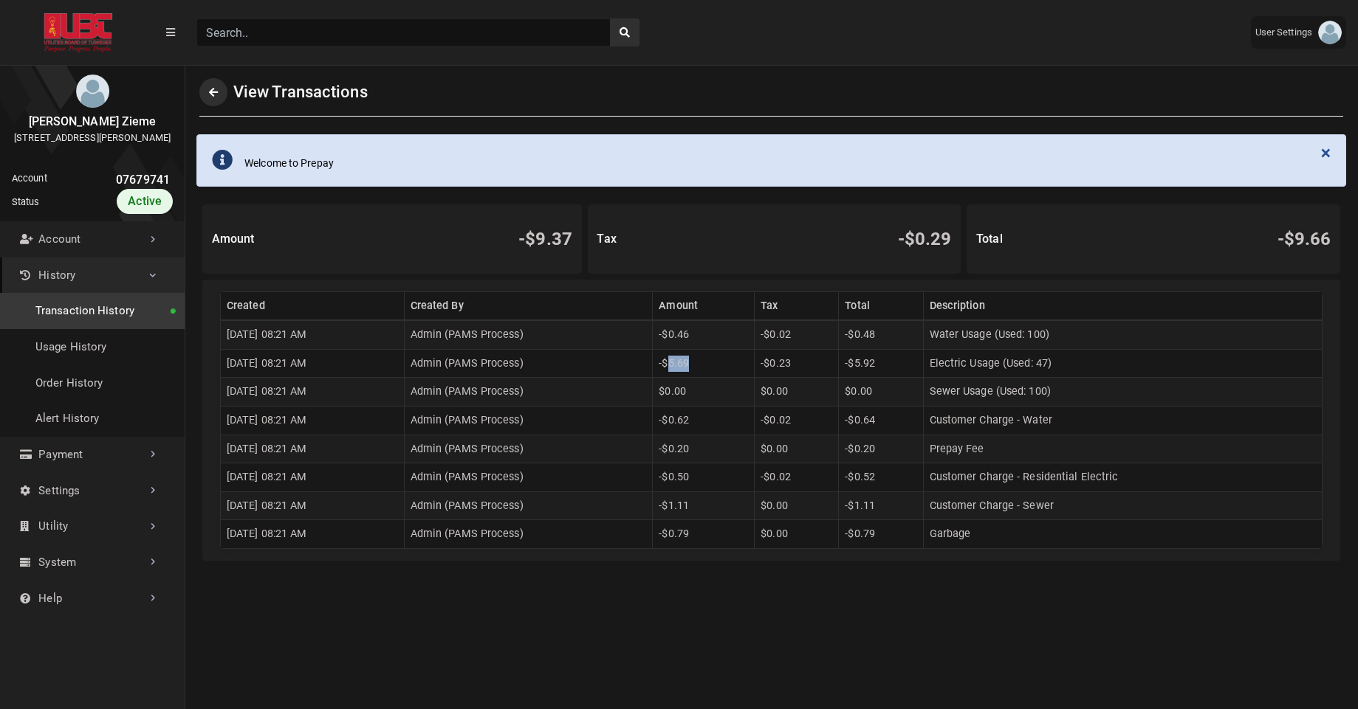
click at [706, 370] on td "-$5.69" at bounding box center [704, 363] width 102 height 29
drag, startPoint x: 1055, startPoint y: 362, endPoint x: 1067, endPoint y: 364, distance: 11.9
click at [1067, 364] on td "Electric Usage (Used: 47)" at bounding box center [1122, 363] width 399 height 29
drag, startPoint x: 695, startPoint y: 362, endPoint x: 723, endPoint y: 364, distance: 28.1
click at [723, 364] on td "-$5.69" at bounding box center [704, 363] width 102 height 29
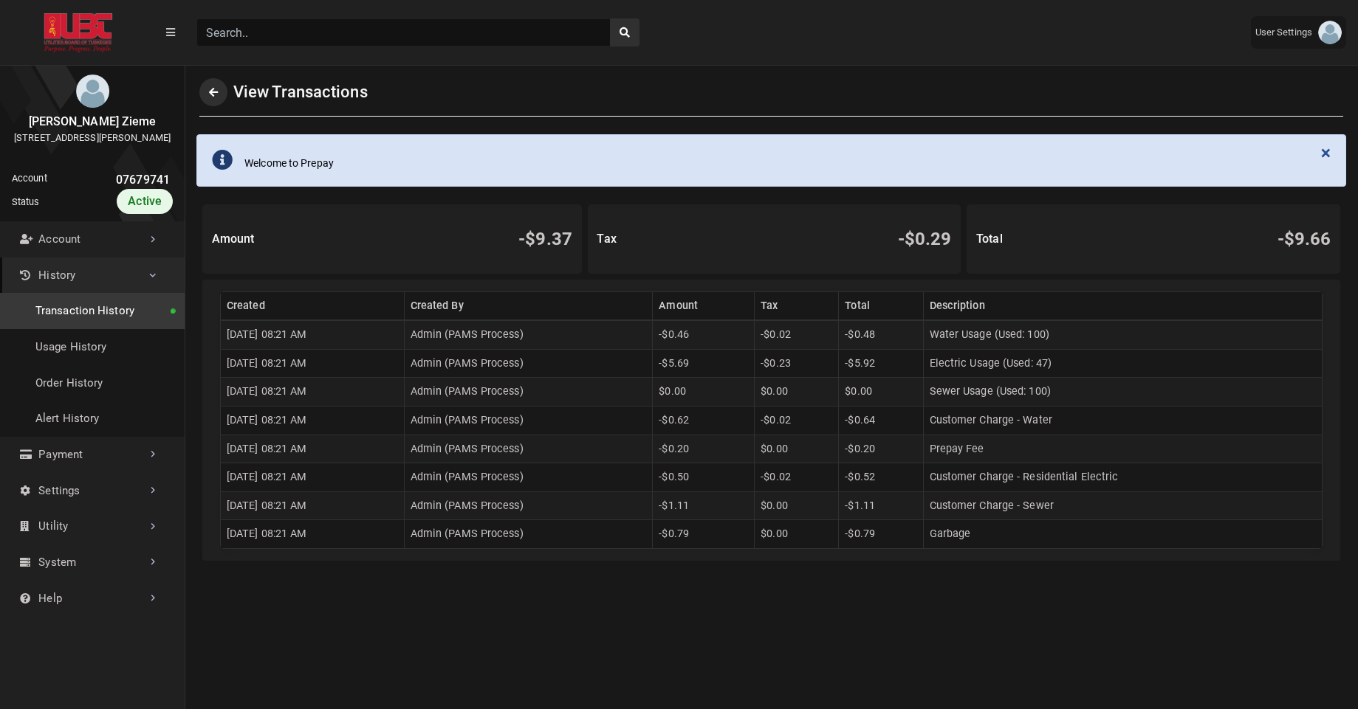
click at [749, 382] on td "$0.00" at bounding box center [704, 392] width 102 height 29
drag, startPoint x: 684, startPoint y: 365, endPoint x: 739, endPoint y: 362, distance: 54.7
click at [739, 362] on tr "08/10/2025 08:21 AM Admin (PAMS Process) -$5.69 -$0.23 -$5.92 Electric Usage (U…" at bounding box center [771, 363] width 1101 height 29
drag, startPoint x: 786, startPoint y: 360, endPoint x: 823, endPoint y: 365, distance: 37.3
click at [823, 365] on td "-$0.23" at bounding box center [796, 363] width 84 height 29
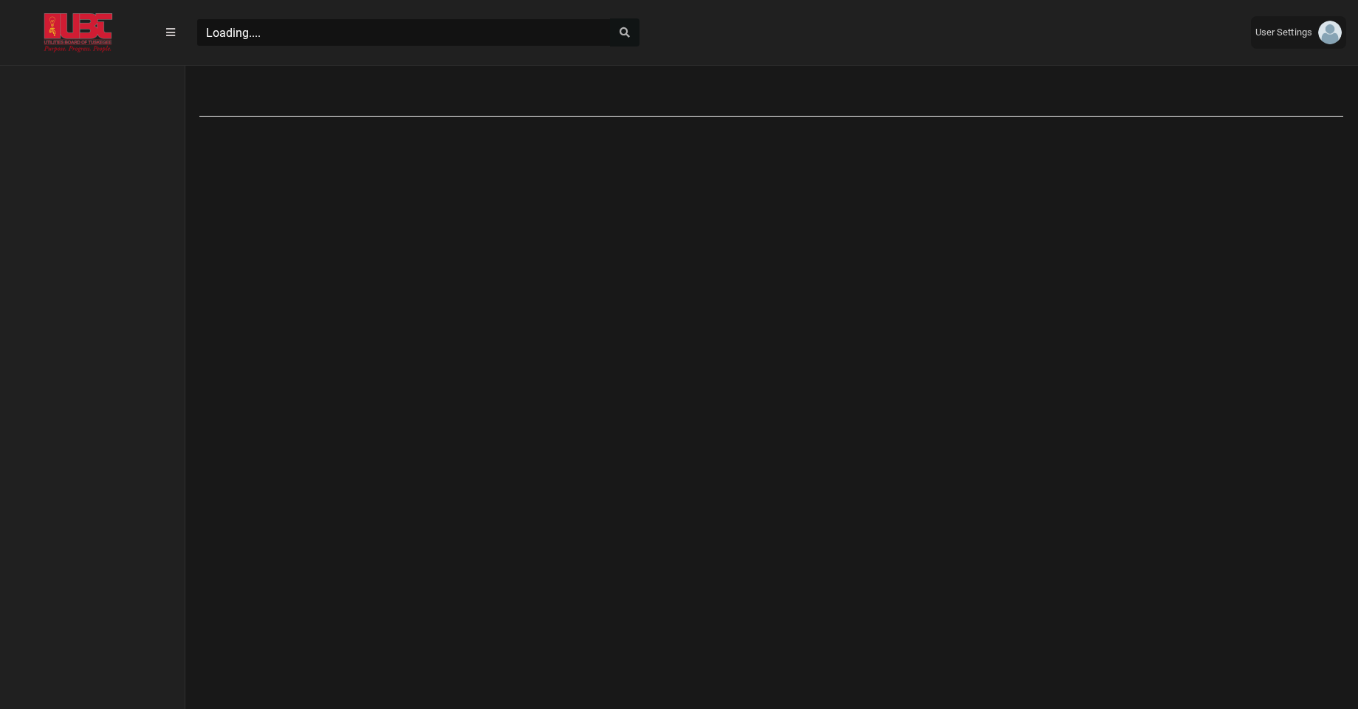
scroll to position [7, 1]
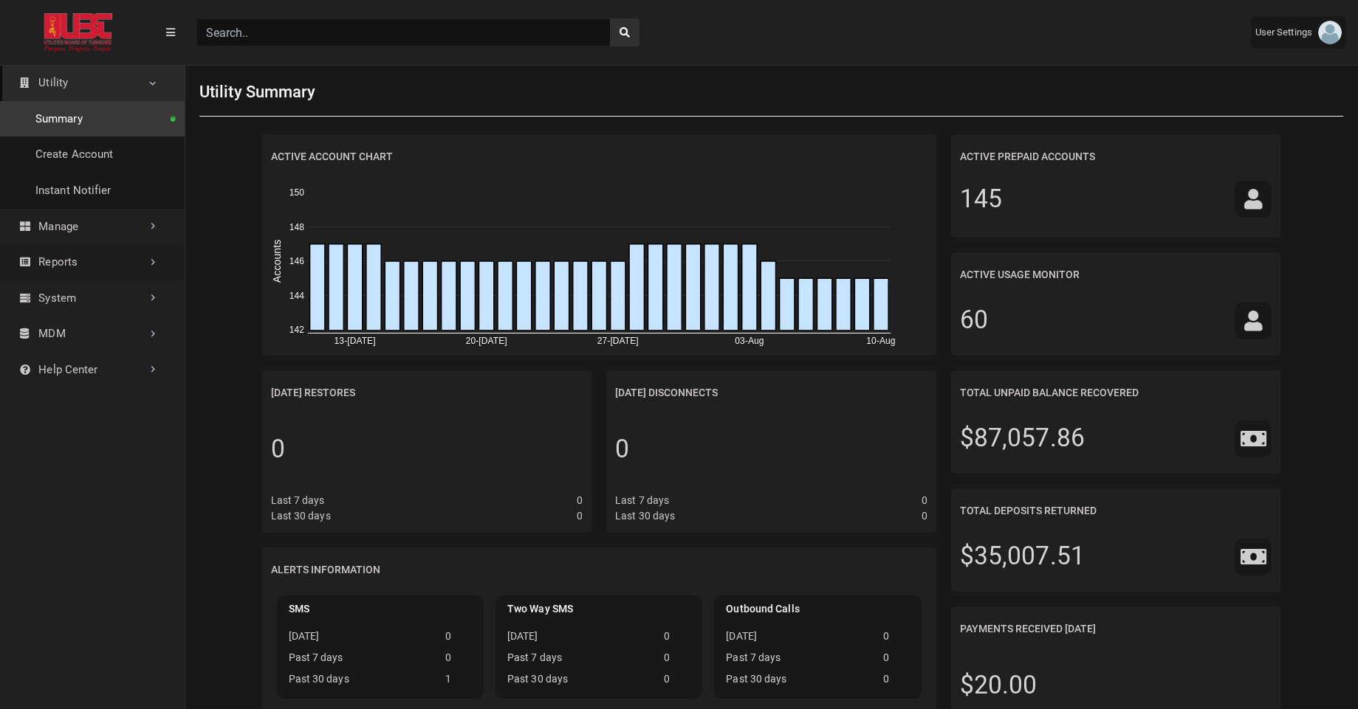
click at [85, 268] on link "Reports" at bounding box center [92, 262] width 185 height 36
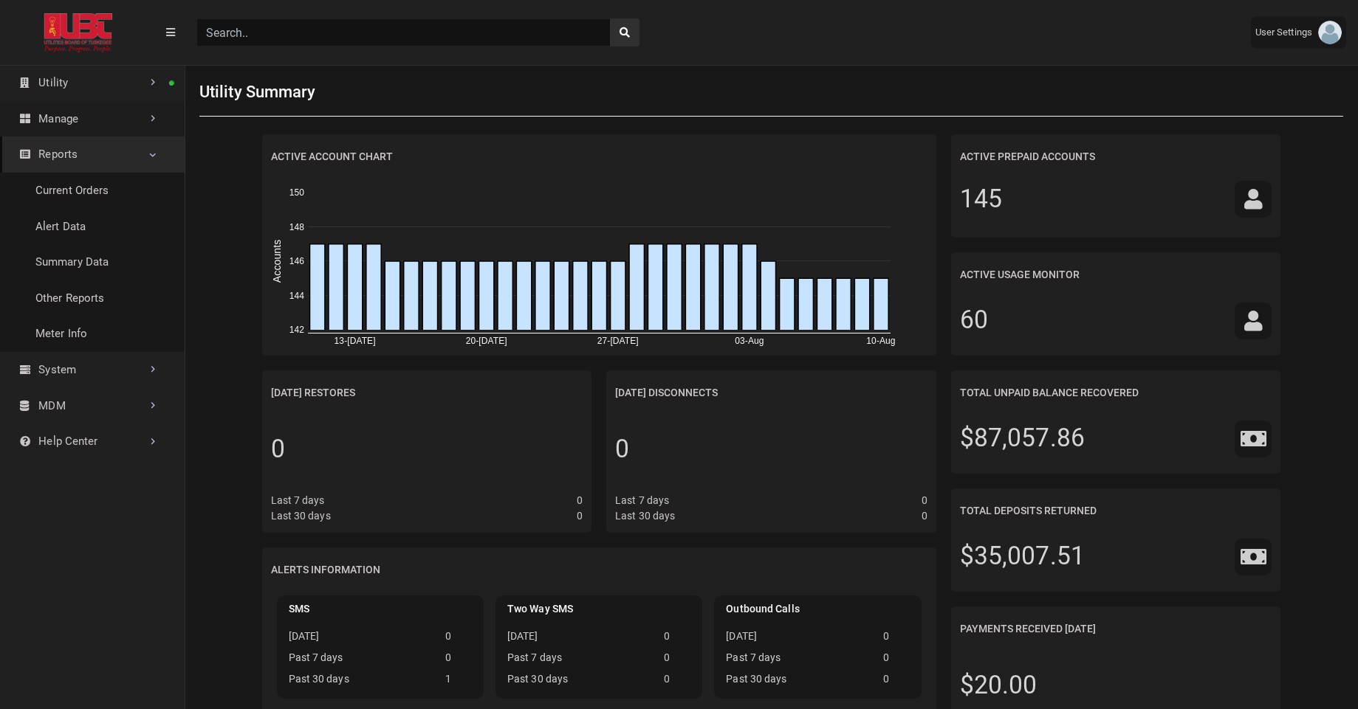
click at [116, 130] on link "Manage" at bounding box center [92, 119] width 185 height 36
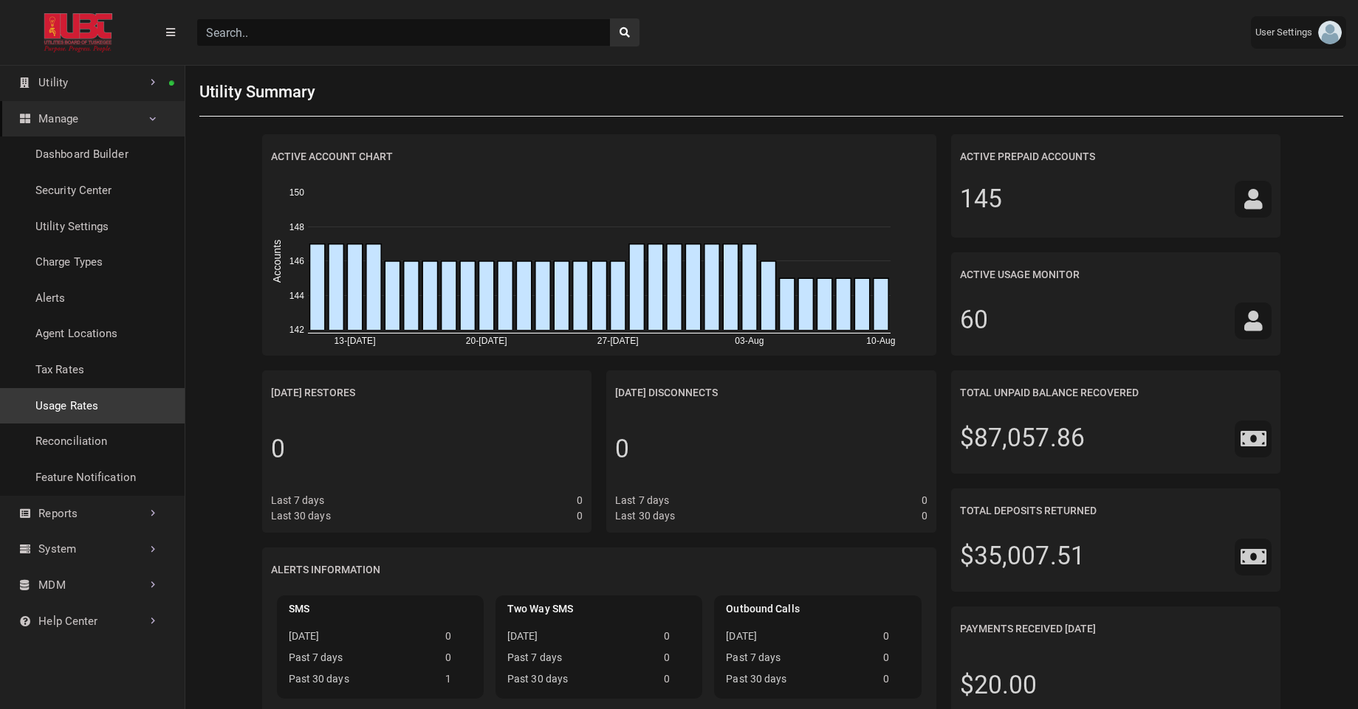
click at [66, 402] on link "Usage Rates" at bounding box center [92, 406] width 185 height 36
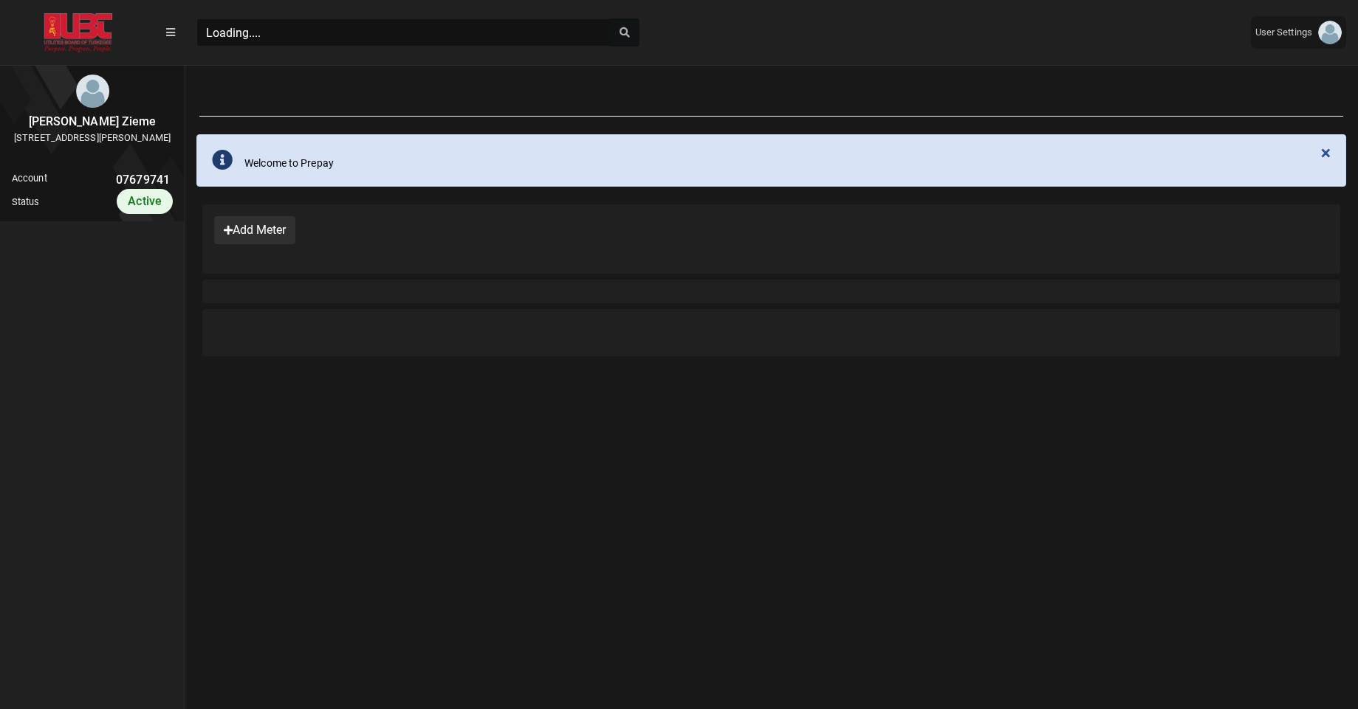
scroll to position [7, 1]
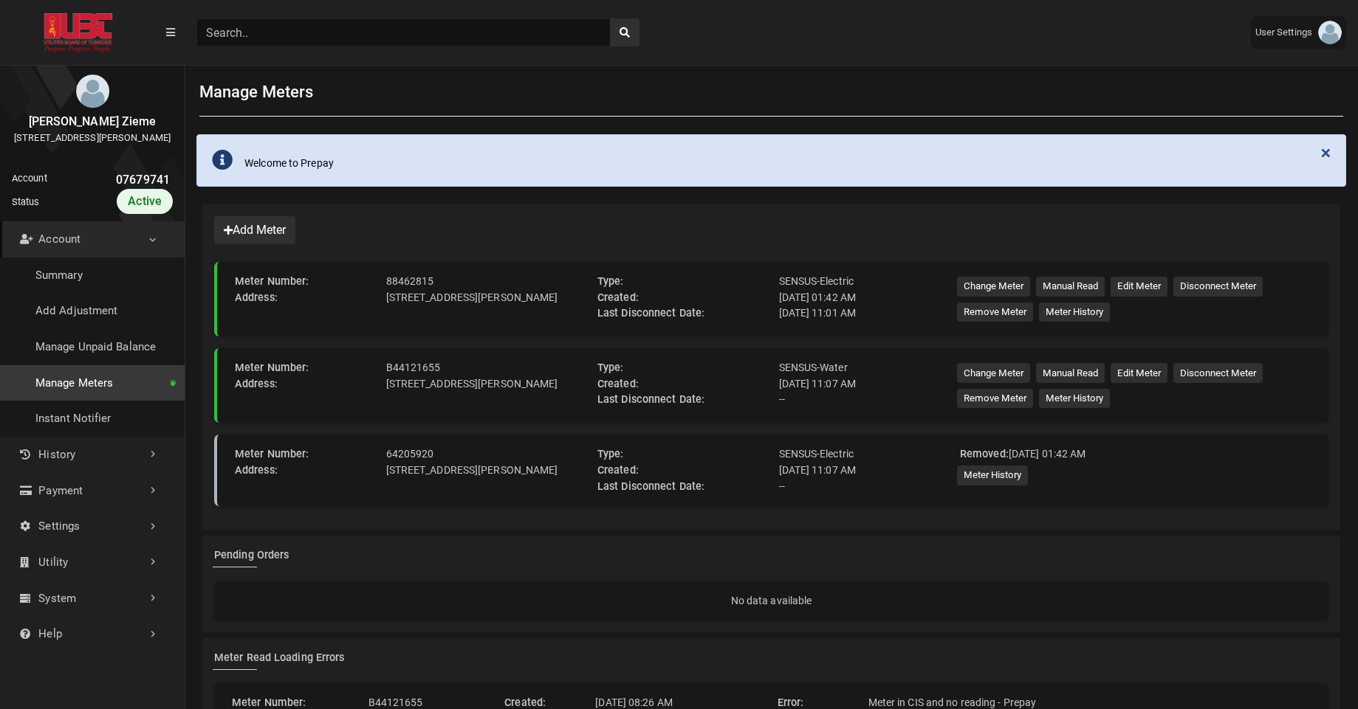
click at [425, 283] on div "88462815" at bounding box center [485, 282] width 211 height 16
click at [1122, 291] on button "Edit Meter" at bounding box center [1138, 287] width 57 height 20
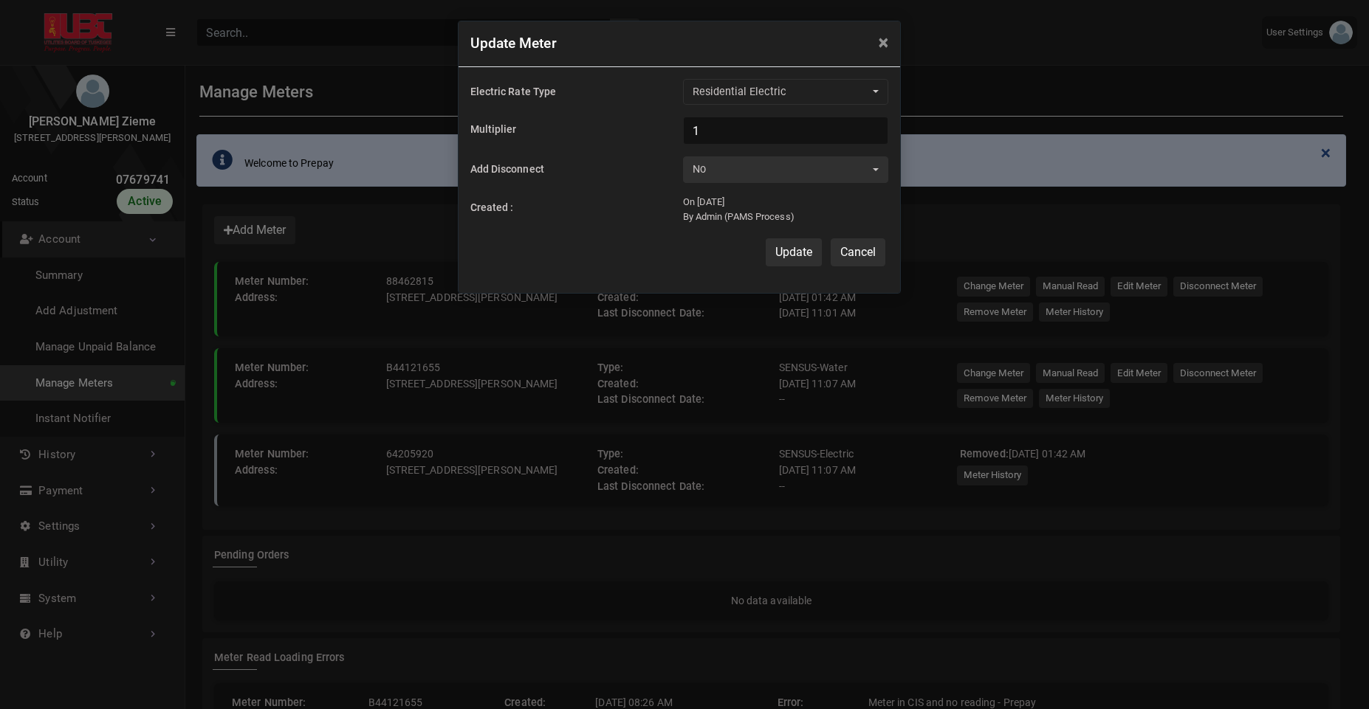
click at [867, 258] on button "Cancel" at bounding box center [857, 252] width 55 height 28
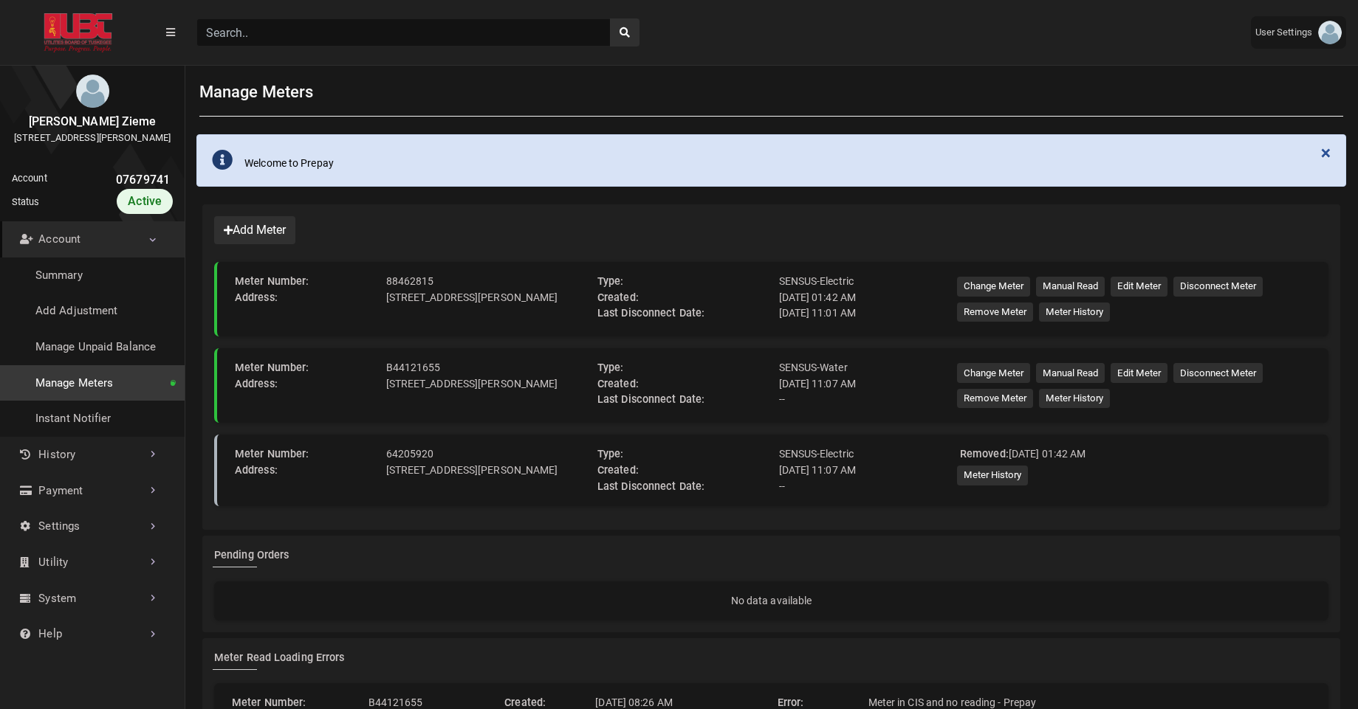
click at [392, 193] on div "× Welcome to Prepay" at bounding box center [771, 166] width 1173 height 70
click at [1124, 289] on button "Edit Meter" at bounding box center [1138, 287] width 57 height 20
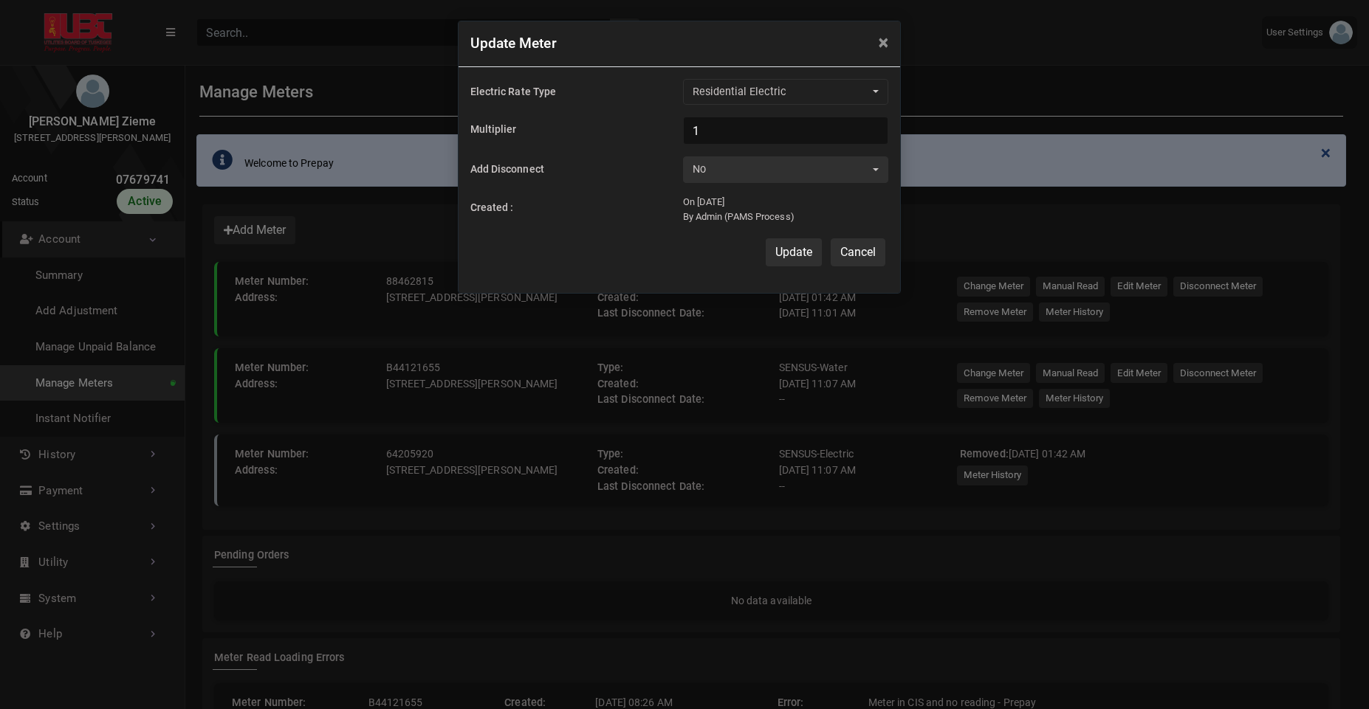
click at [865, 259] on button "Cancel" at bounding box center [857, 252] width 55 height 28
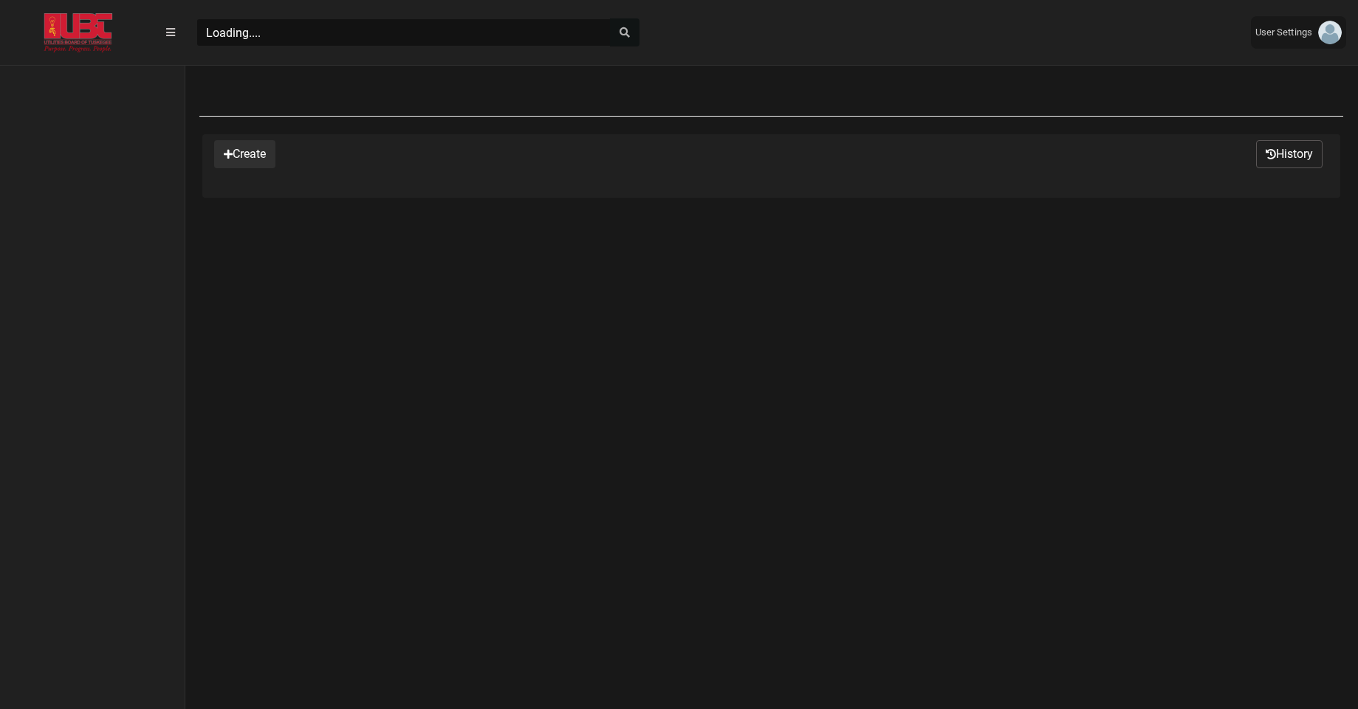
scroll to position [7, 1]
select select "25 per page"
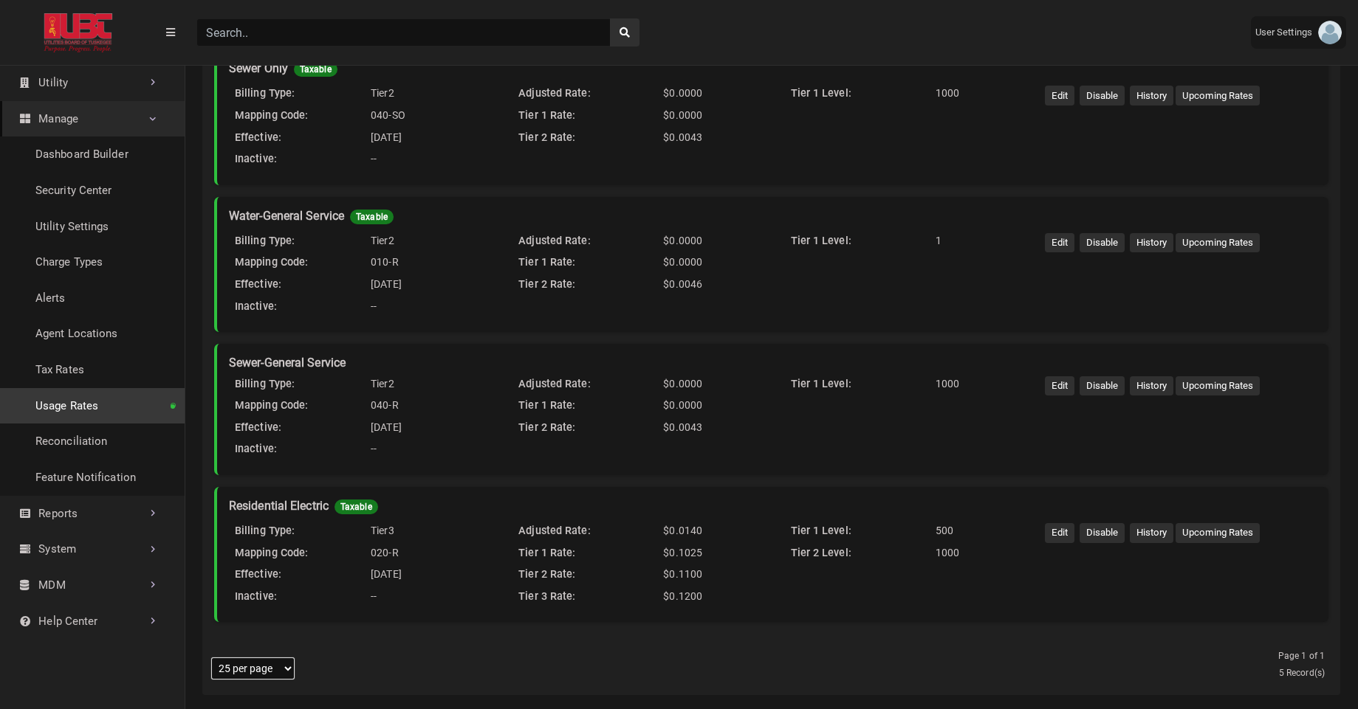
scroll to position [402, 0]
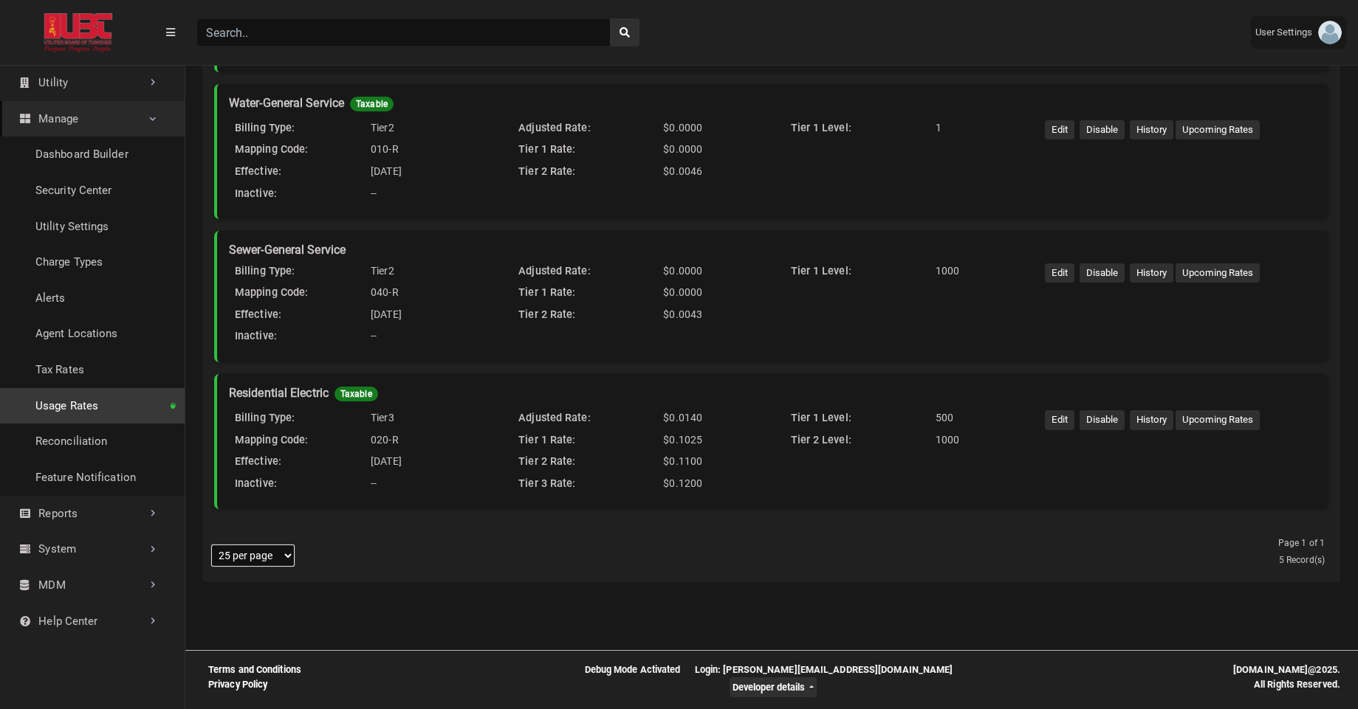
drag, startPoint x: 229, startPoint y: 422, endPoint x: 395, endPoint y: 423, distance: 166.1
click at [395, 423] on div "Billing Type: Tier3" at bounding box center [365, 421] width 272 height 22
click at [395, 423] on div "Tier3" at bounding box center [433, 418] width 136 height 16
click at [379, 420] on div "Tier3" at bounding box center [433, 418] width 136 height 16
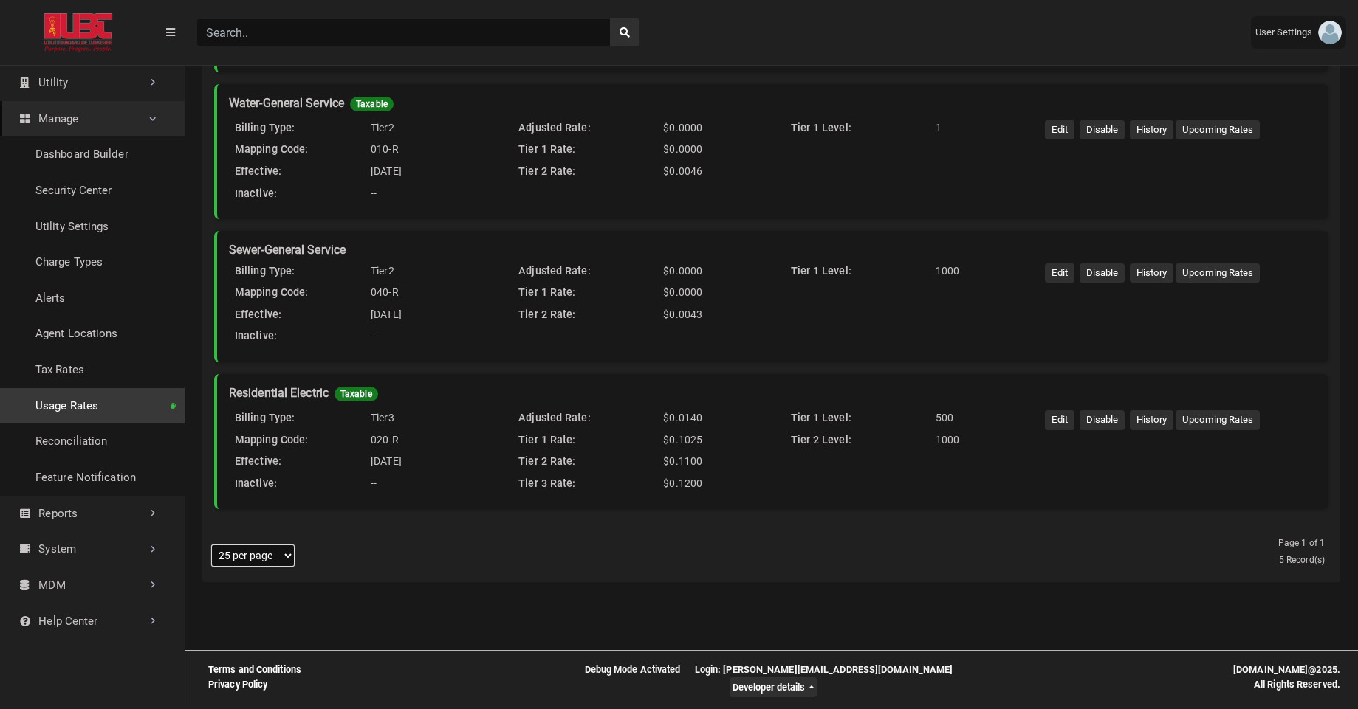
click at [379, 420] on div "Tier3" at bounding box center [433, 418] width 136 height 16
click at [917, 508] on li "Residential Electric Taxable Billing Type: Tier3 Mapping Code: 020-R Effective:…" at bounding box center [771, 441] width 1114 height 135
click at [286, 391] on div "Residential Electric Taxable" at bounding box center [772, 395] width 1087 height 18
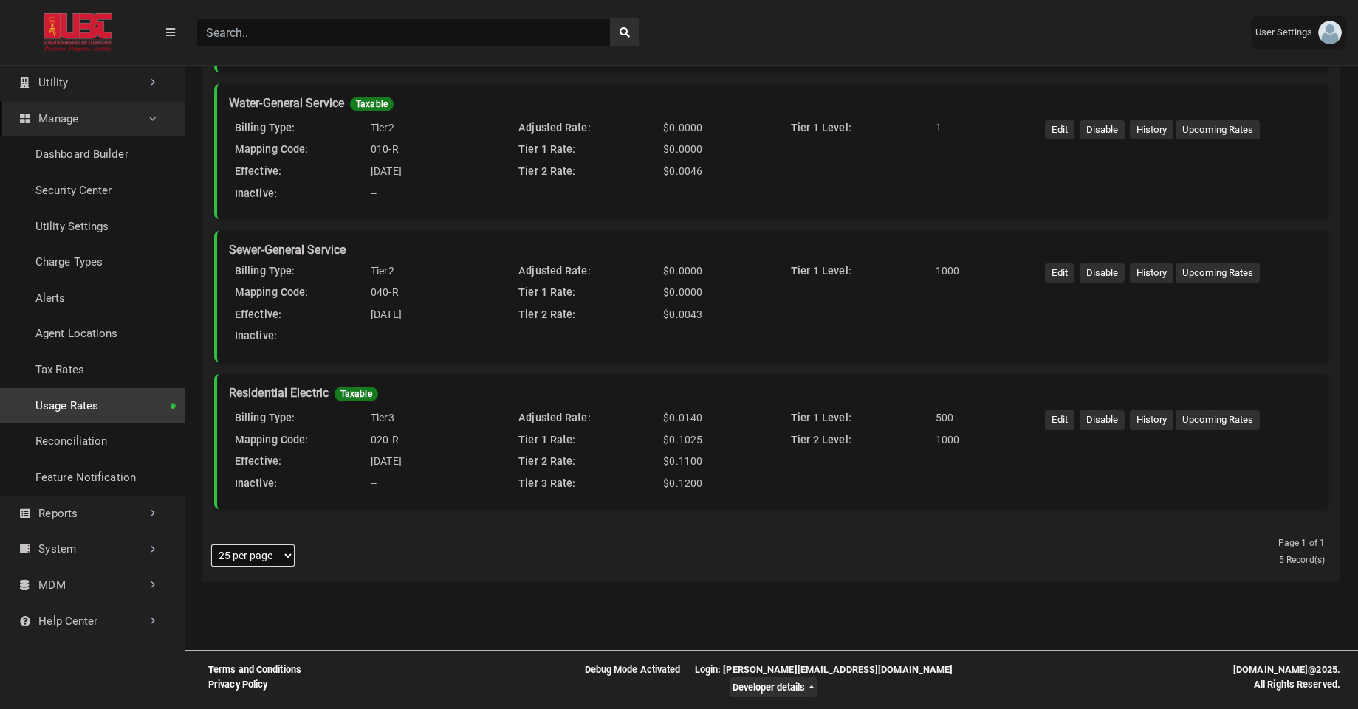
click at [340, 416] on div "Billing Type:" at bounding box center [297, 418] width 136 height 16
click at [104, 379] on link "Tax Rates" at bounding box center [92, 370] width 185 height 36
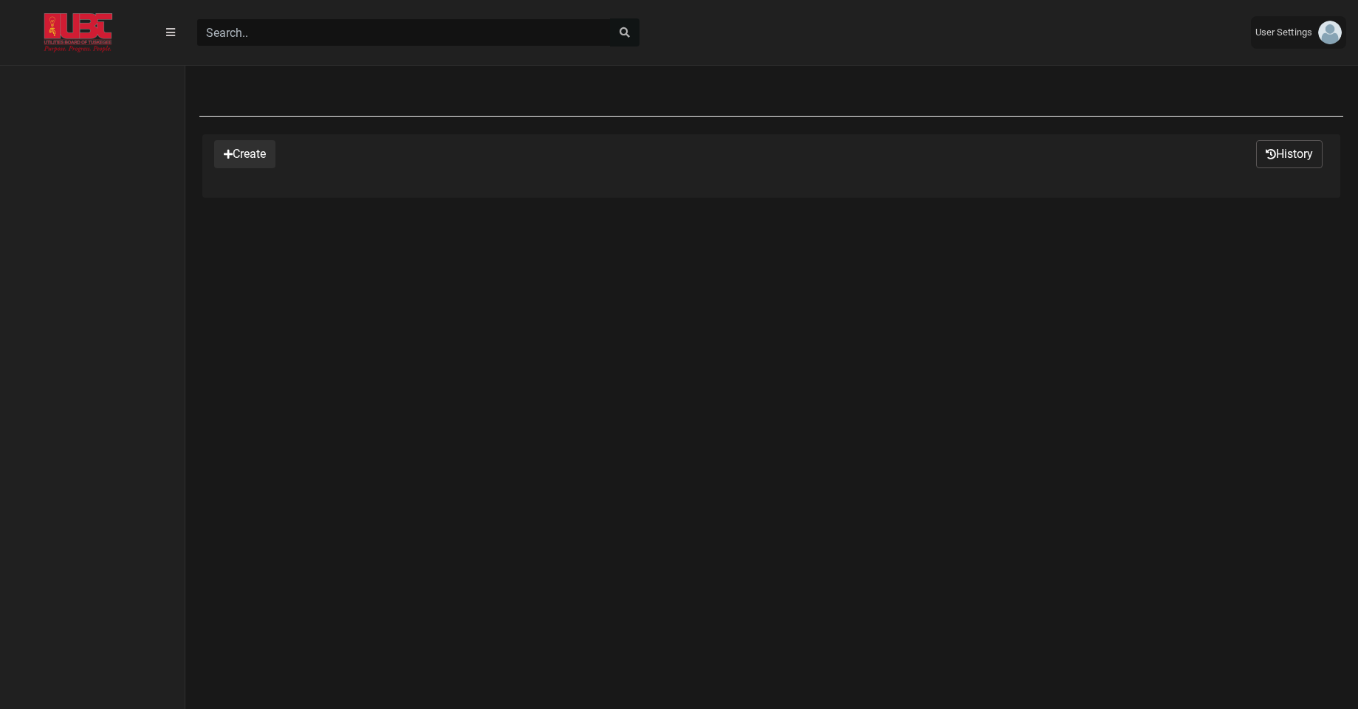
select select "25 per page"
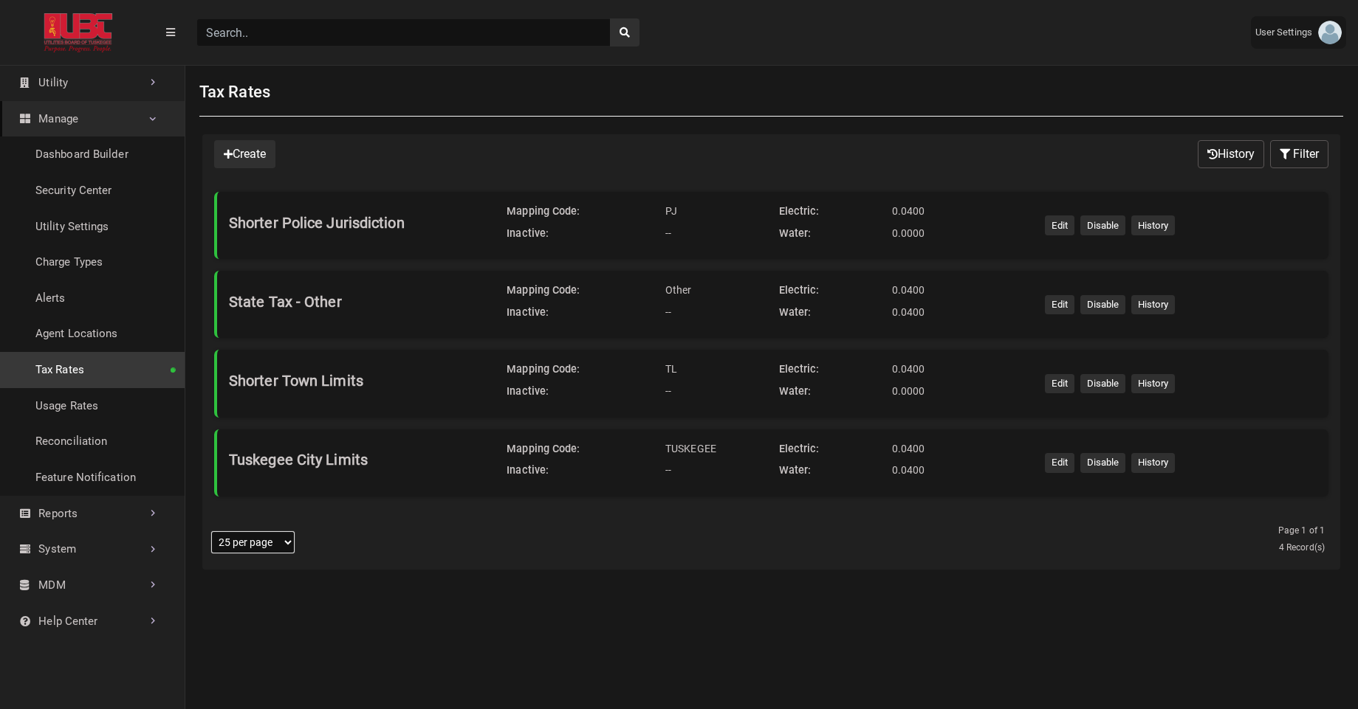
scroll to position [7, 1]
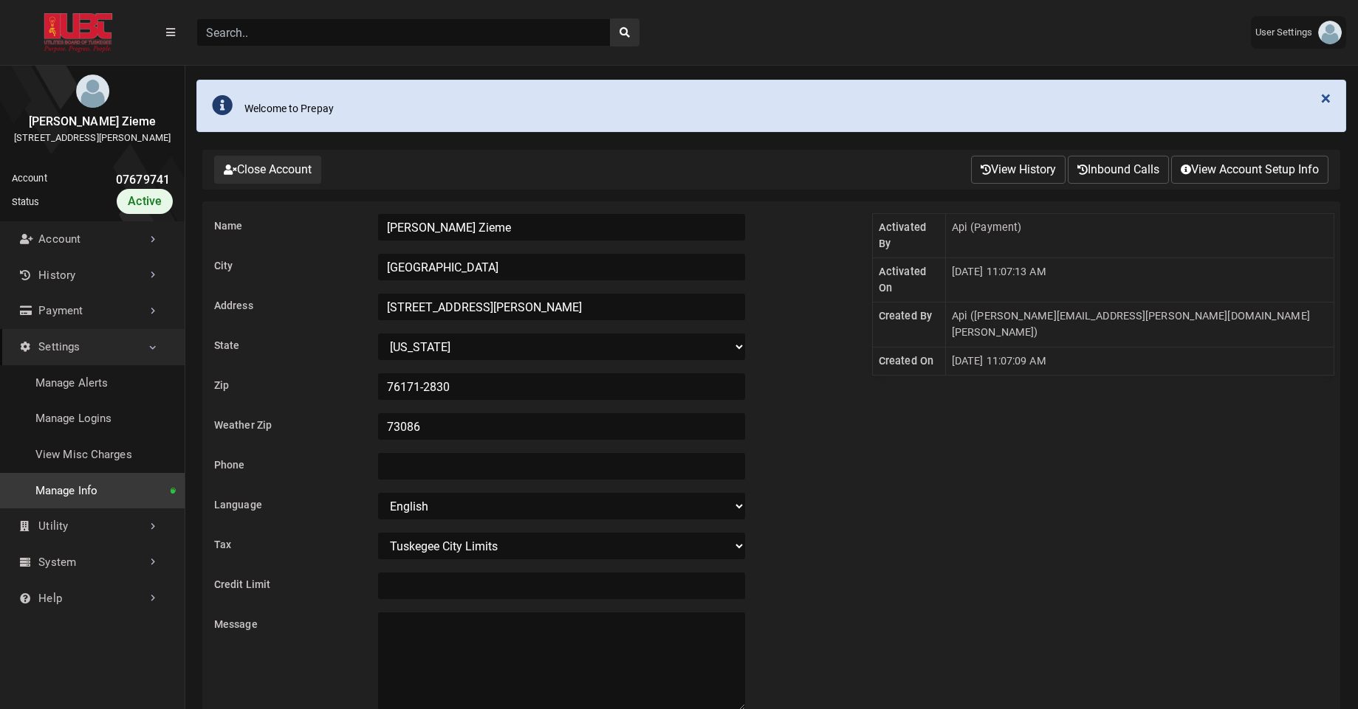
scroll to position [56, 0]
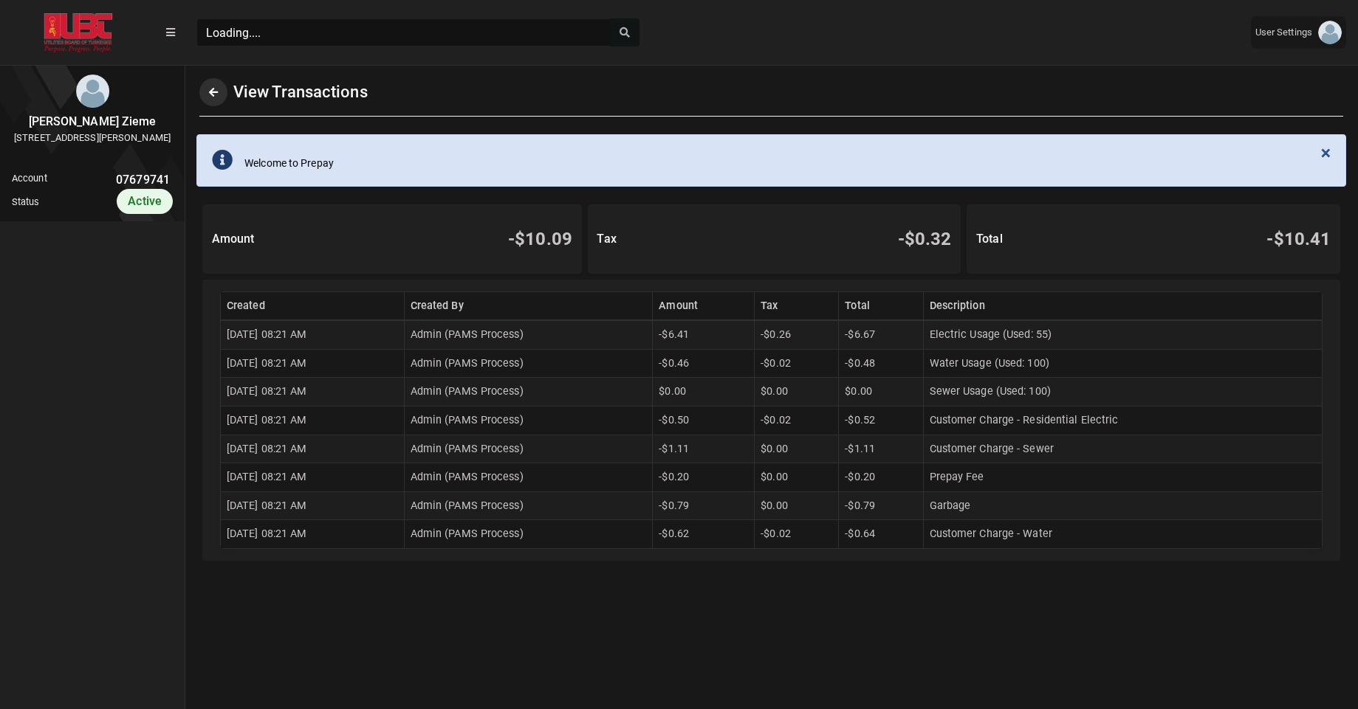
scroll to position [7, 1]
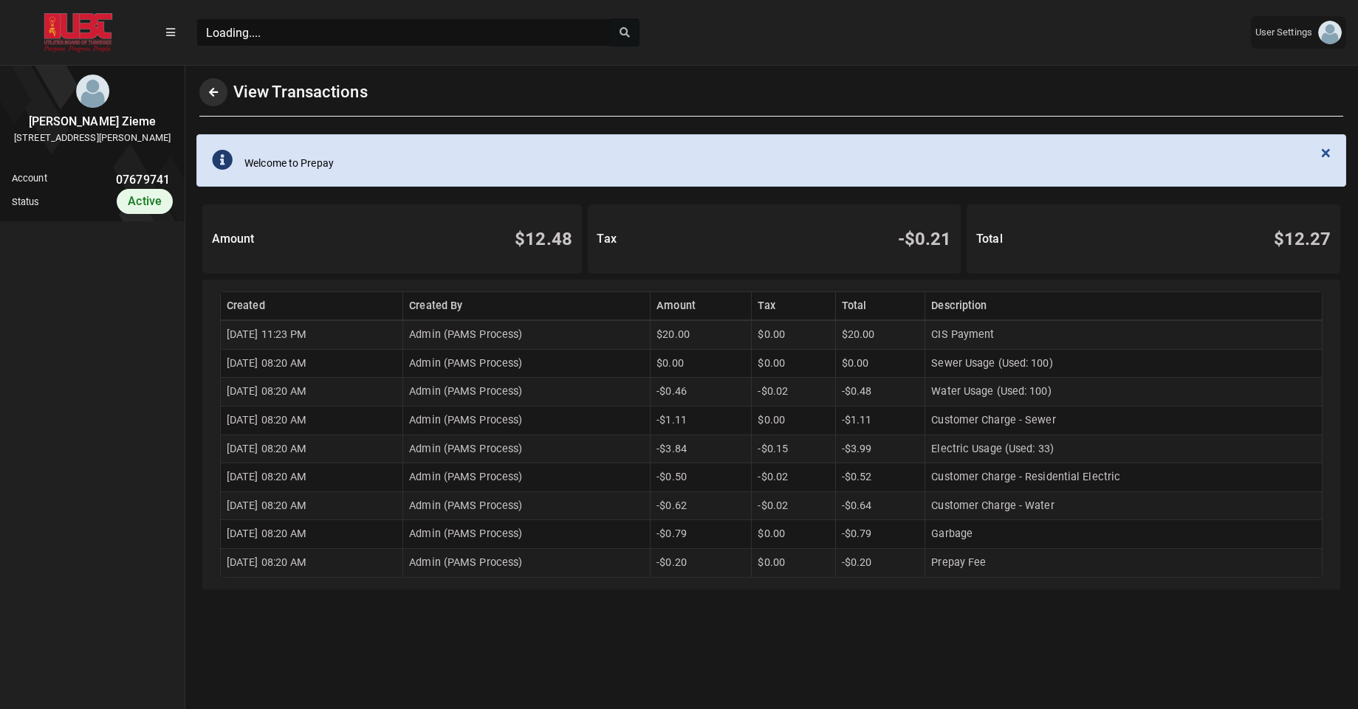
scroll to position [7, 1]
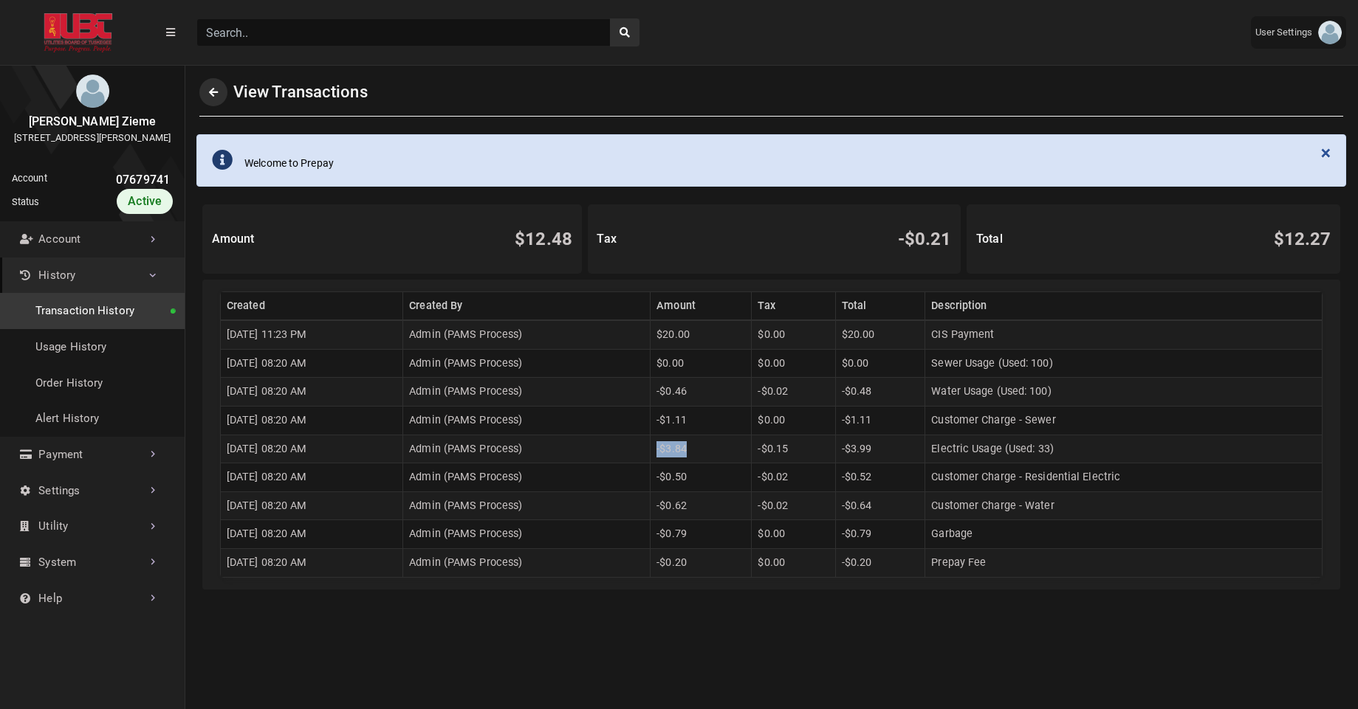
drag, startPoint x: 684, startPoint y: 452, endPoint x: 725, endPoint y: 458, distance: 41.9
click at [725, 458] on td "-$3.84" at bounding box center [700, 449] width 101 height 29
